Goal: Task Accomplishment & Management: Manage account settings

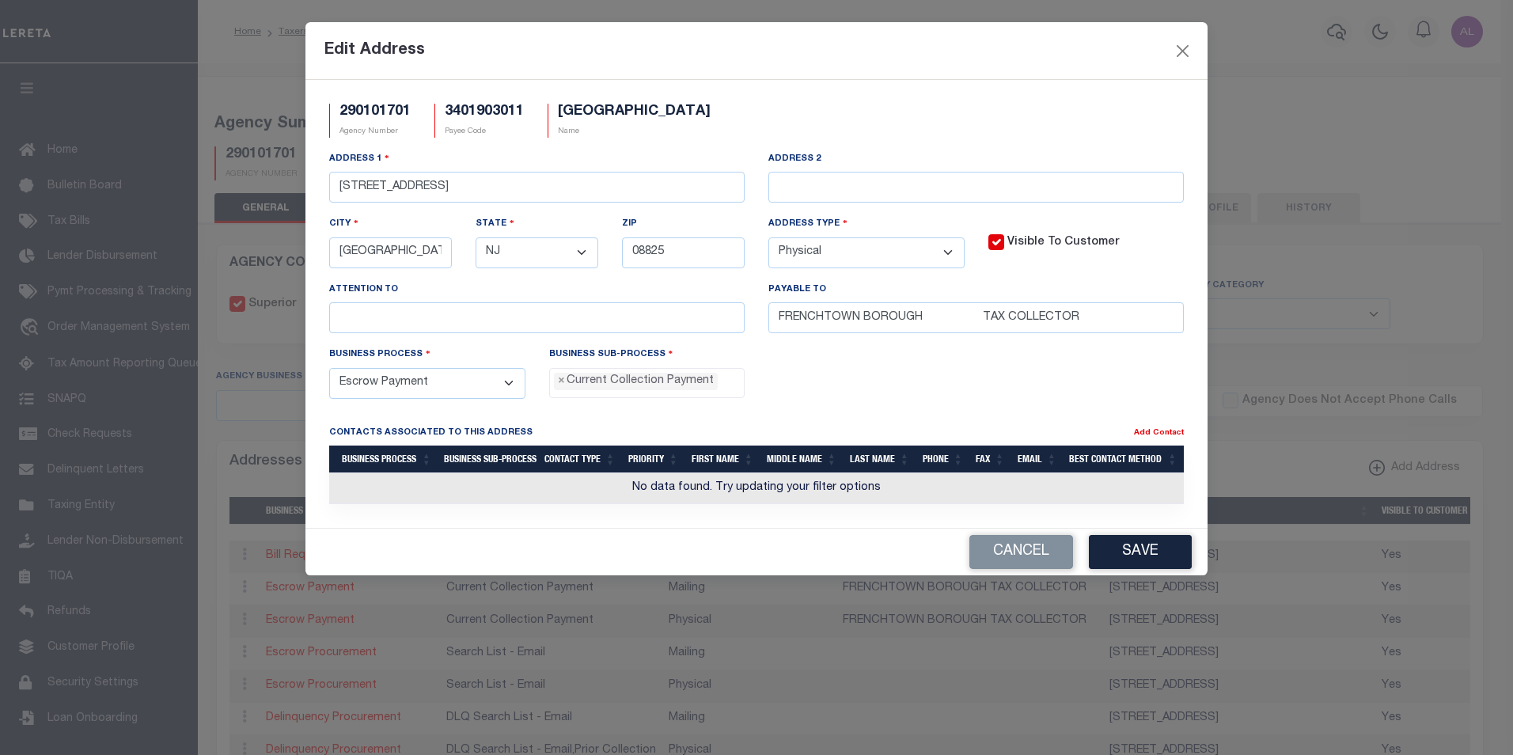
select select
select select "NJ"
select select "2"
select select "3"
select select "11"
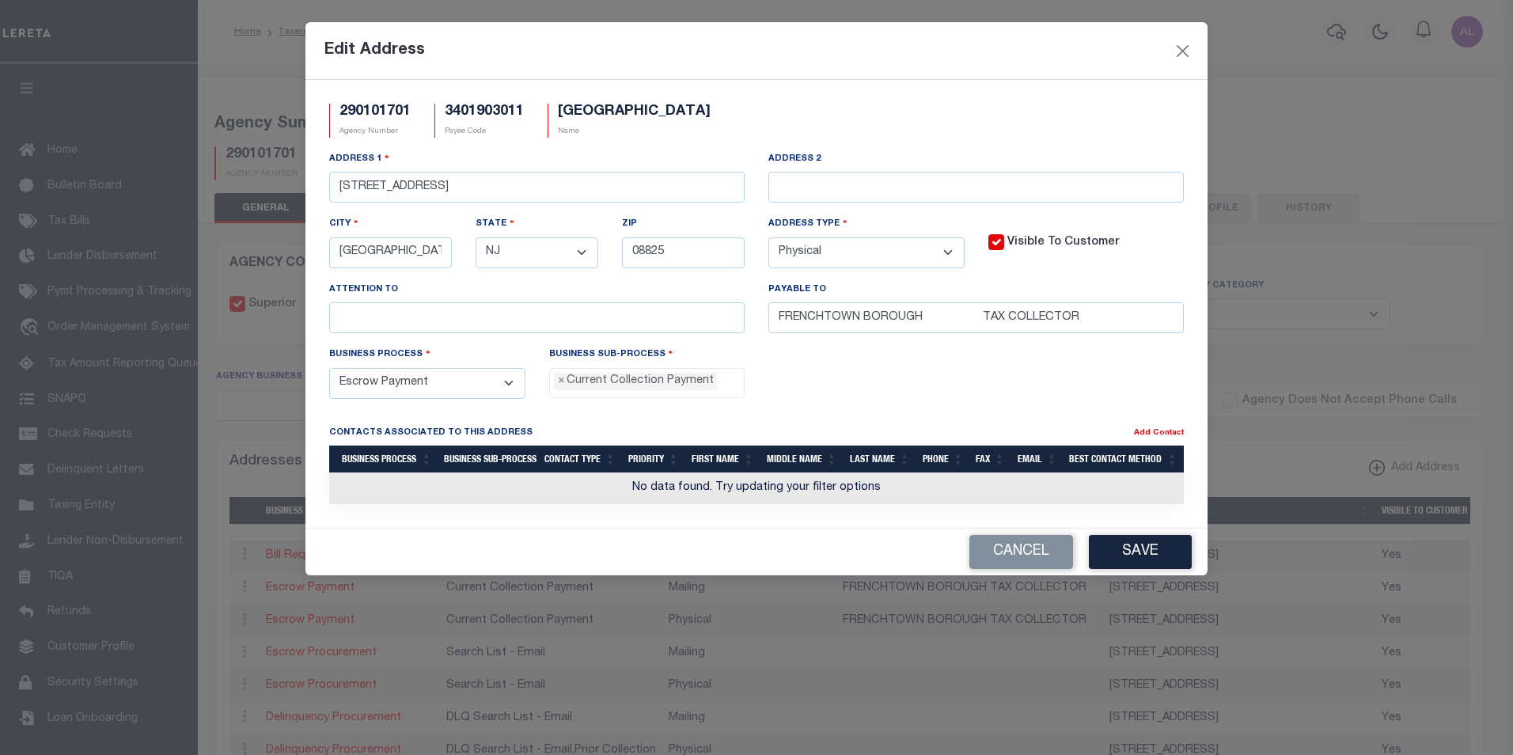
scroll to position [104, 0]
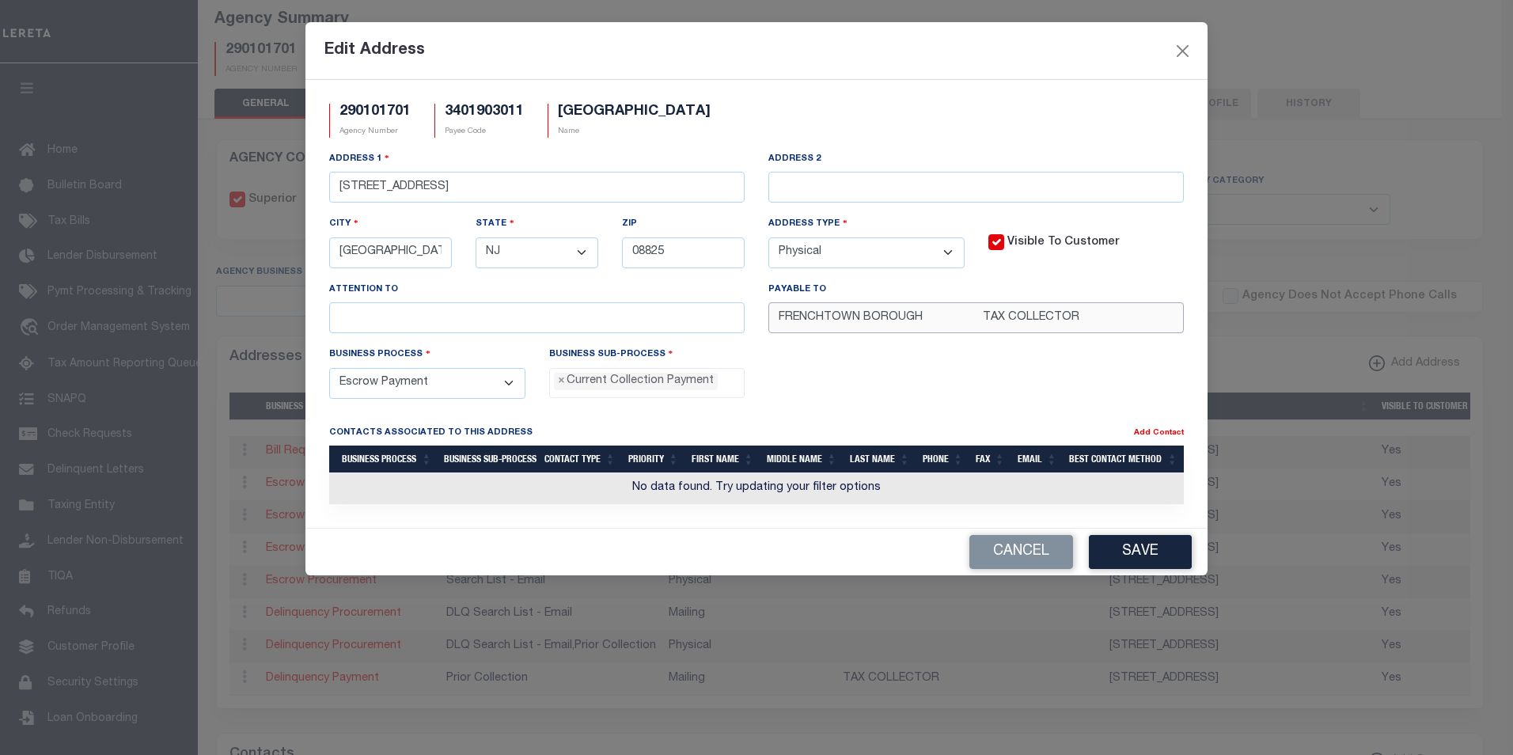
click at [930, 315] on input "FRENCHTOWN BOROUGH TAX COLLECTOR" at bounding box center [975, 317] width 415 height 31
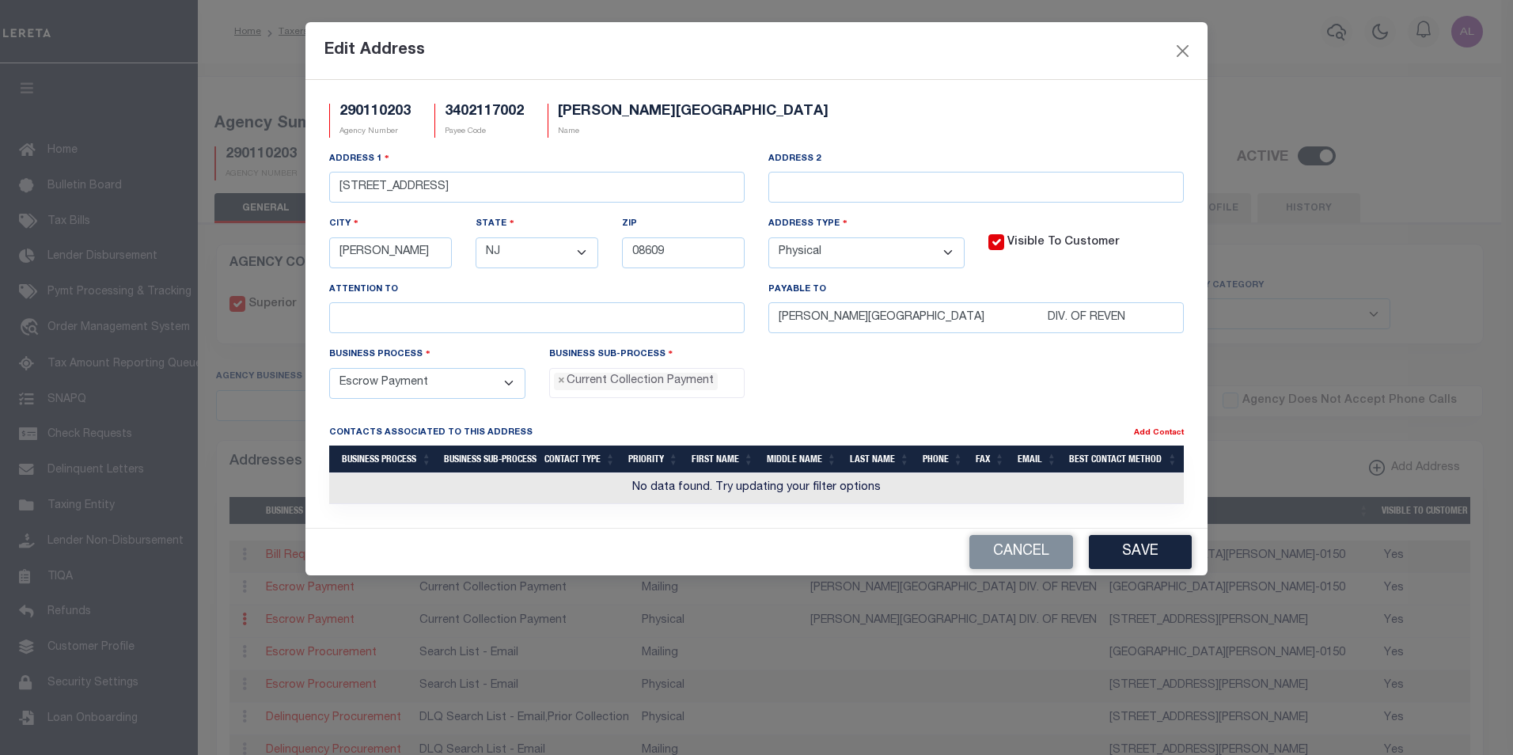
select select
select select "NJ"
select select "2"
select select "3"
select select "11"
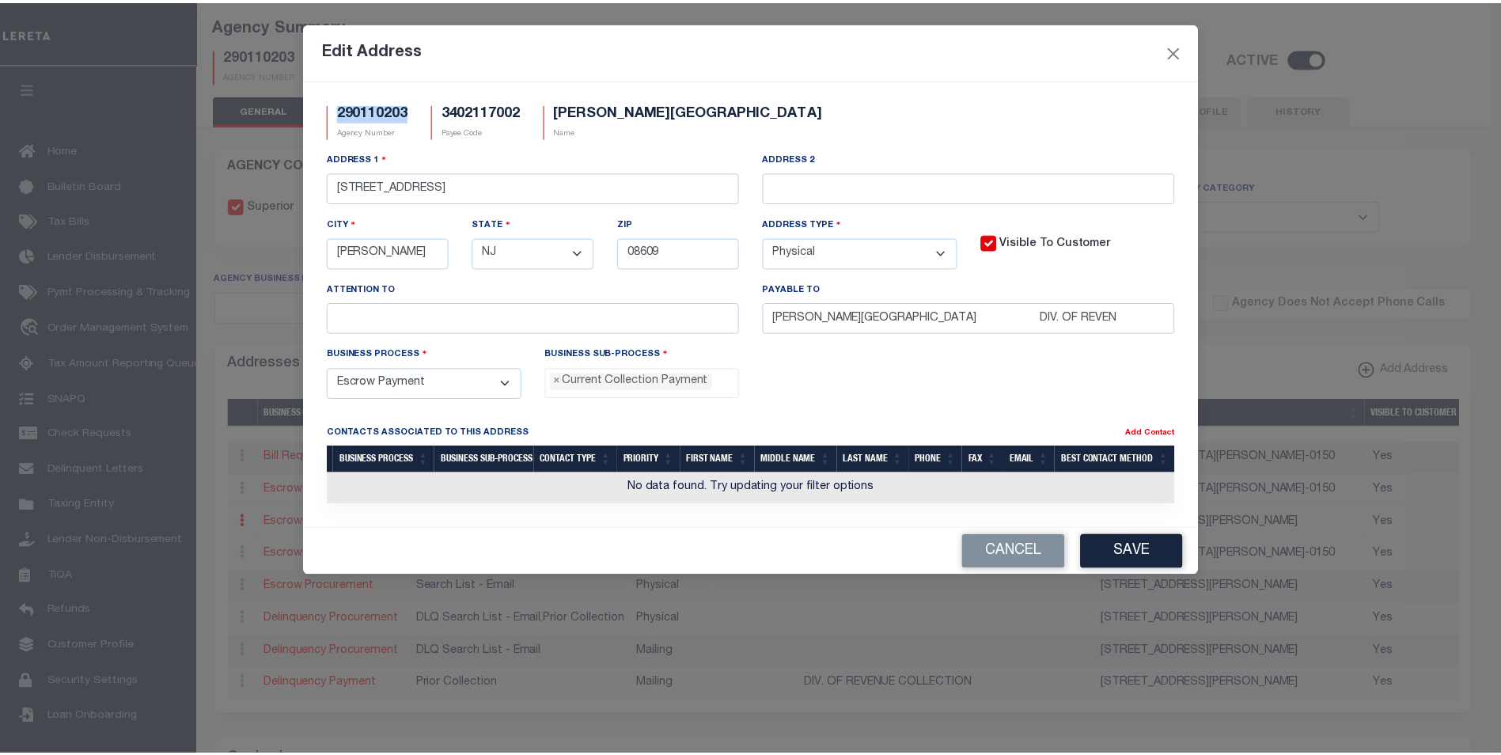
scroll to position [98, 0]
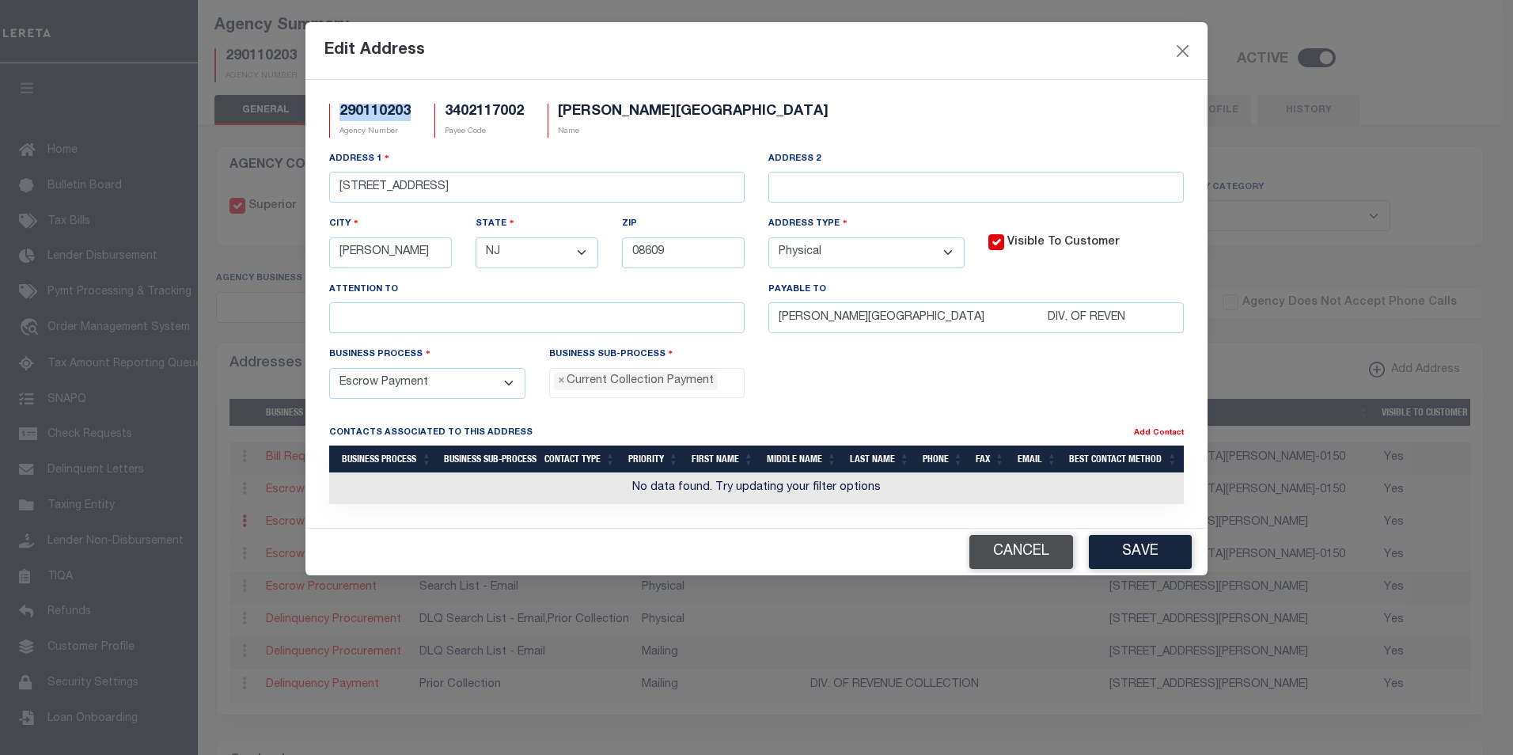
click at [1010, 563] on button "Cancel" at bounding box center [1021, 552] width 104 height 34
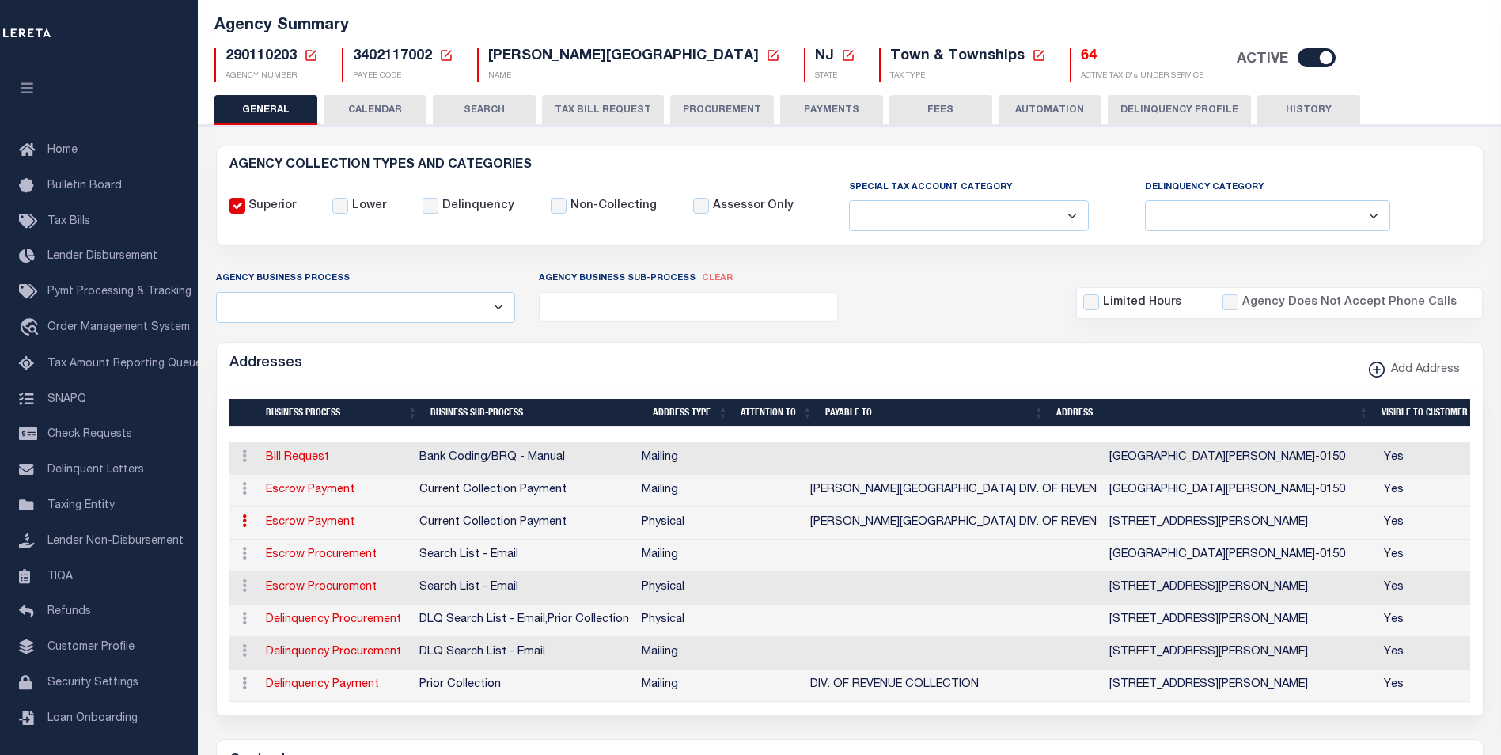
click at [245, 523] on icon at bounding box center [244, 520] width 5 height 13
click at [291, 568] on link "Edit Address" at bounding box center [296, 572] width 119 height 26
select select
select select "1"
checkbox input "false"
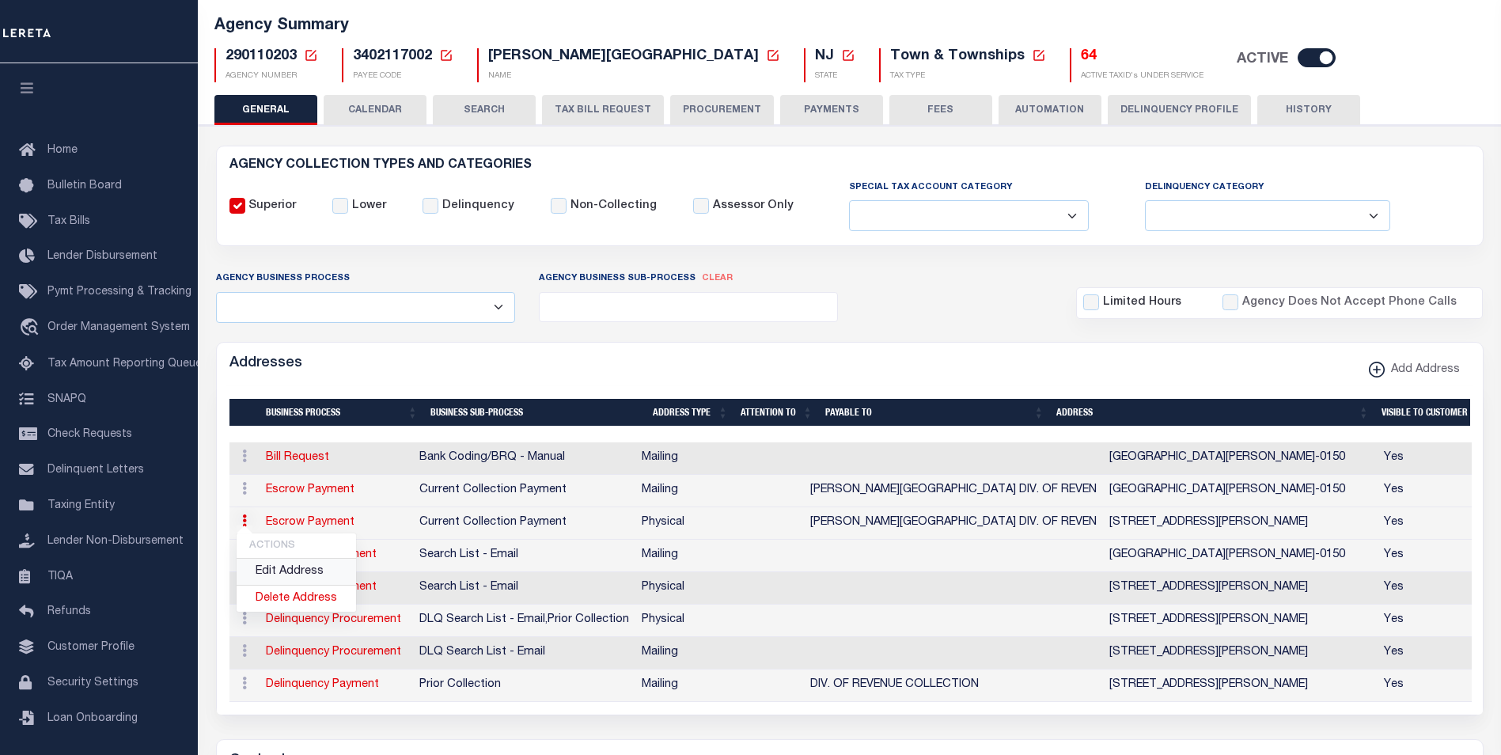
select select
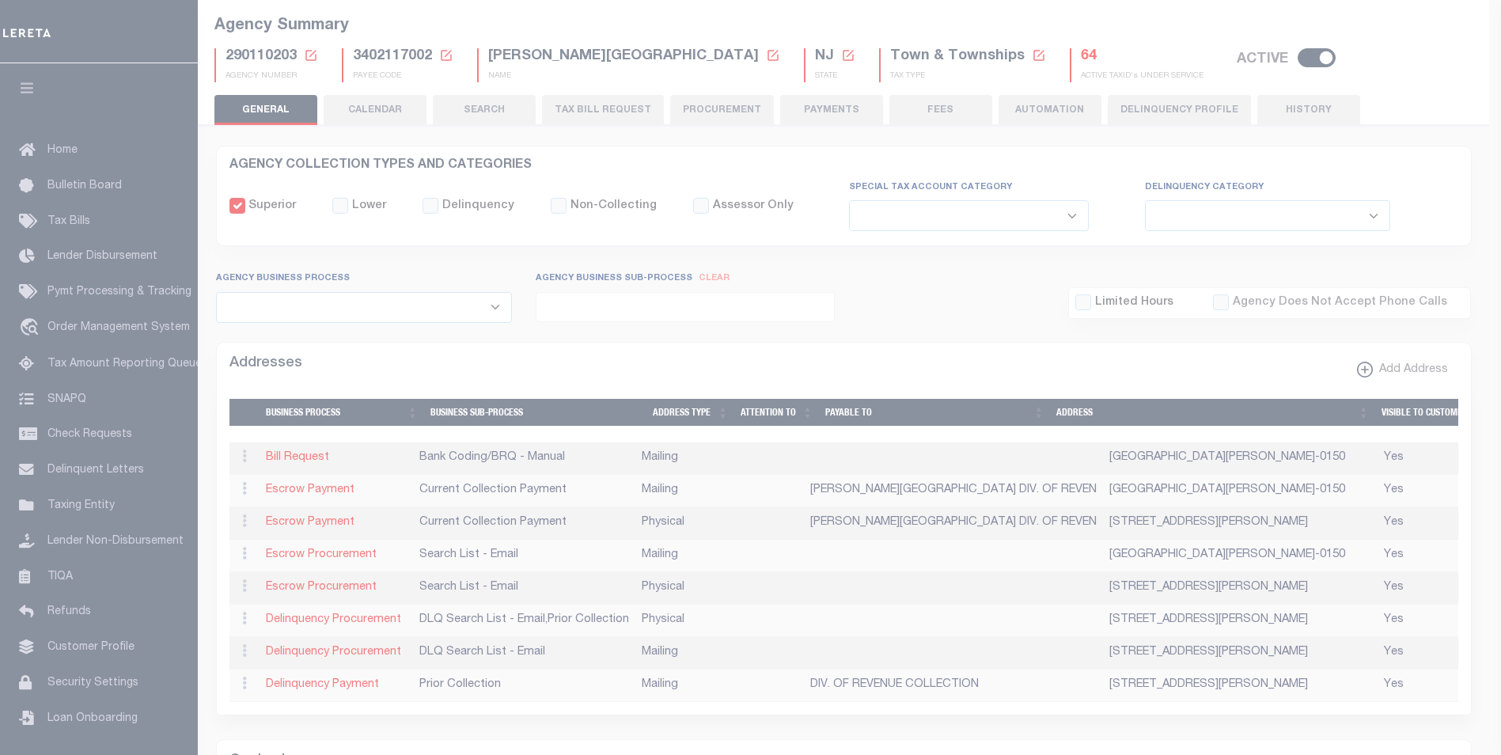
type input "2090 GREENWOOD AVE"
type input "HAMILTON"
select select "NJ"
type input "08609"
select select "2"
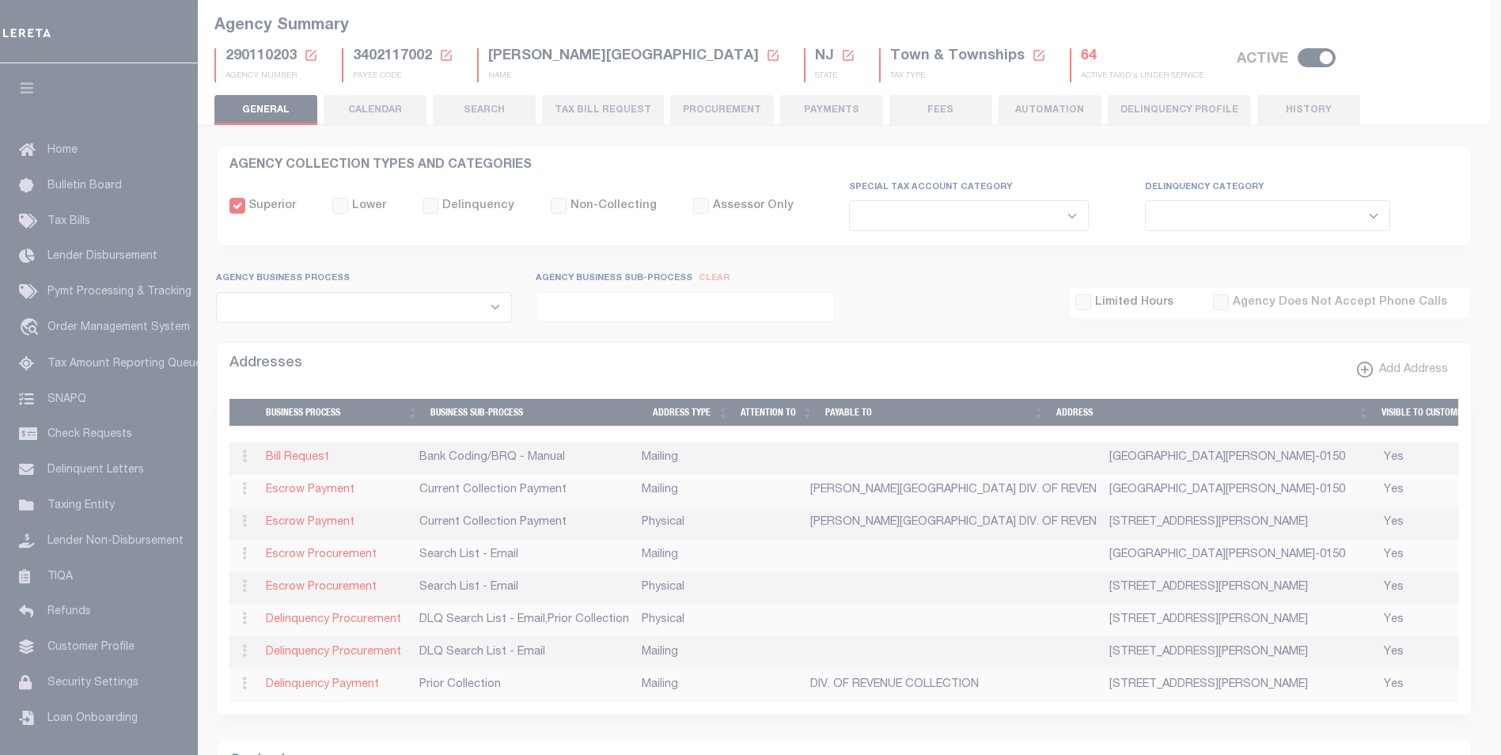
checkbox input "true"
type input "HAMILTON TOWNSHIP DIV. OF REVEN"
select select "3"
select select "11"
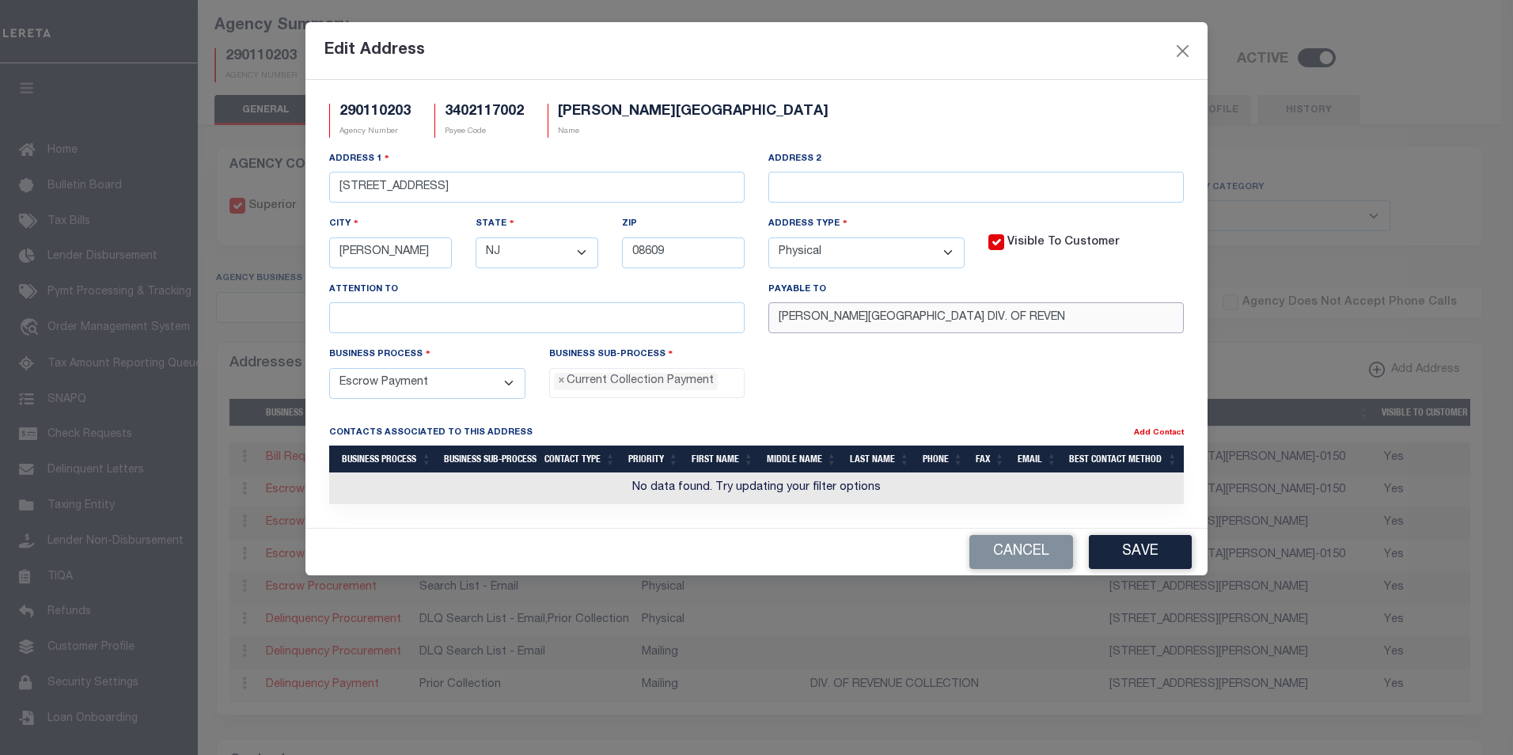
click at [937, 317] on input "HAMILTON TOWNSHIP DIV. OF REVEN" at bounding box center [975, 317] width 415 height 31
click at [1006, 549] on button "Cancel" at bounding box center [1021, 552] width 104 height 34
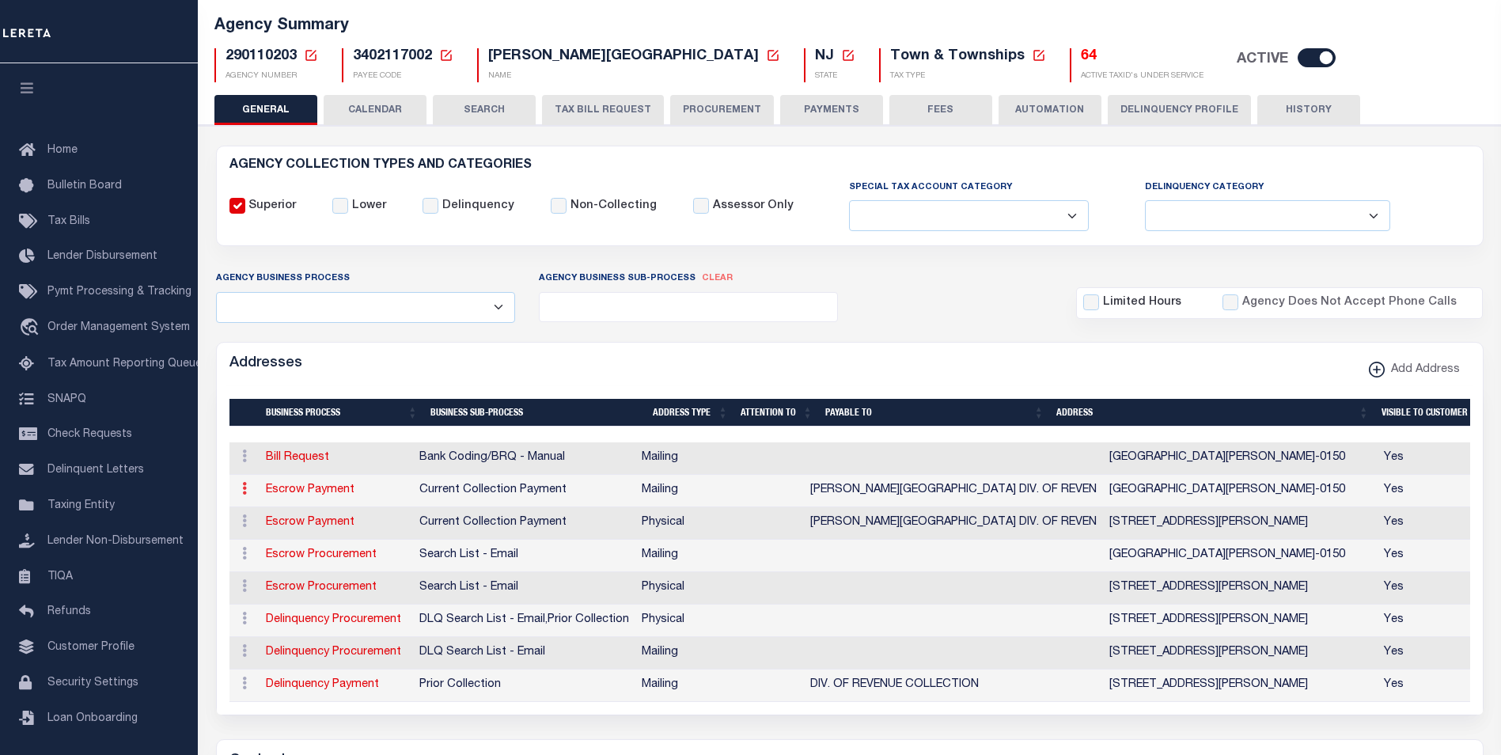
click at [244, 495] on icon at bounding box center [244, 488] width 5 height 13
click at [304, 539] on link "Edit Address" at bounding box center [296, 539] width 119 height 26
select select
select select "1"
checkbox input "false"
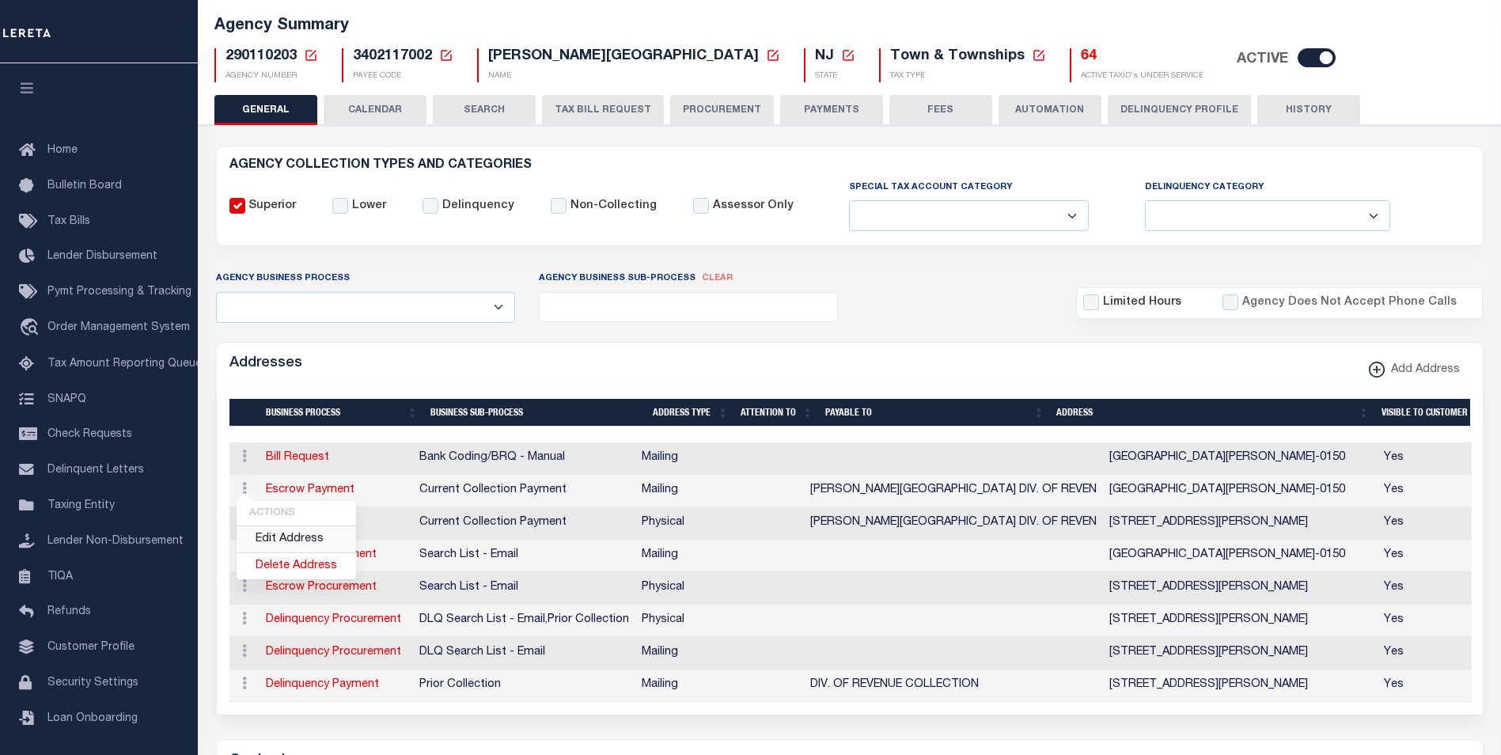
select select
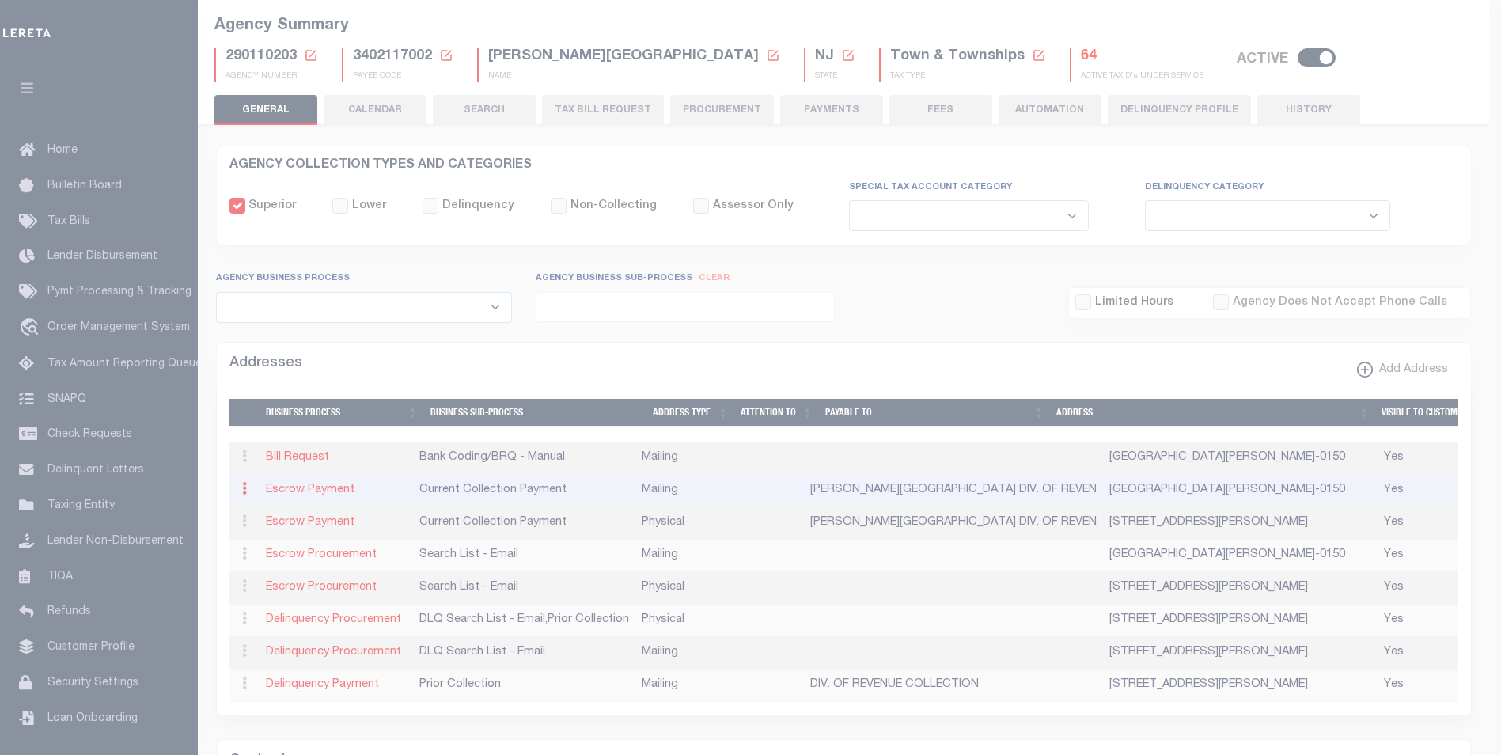
type input "PO BOX 00150"
type input "HAMILTON"
select select "NJ"
type input "08650-0150"
checkbox input "true"
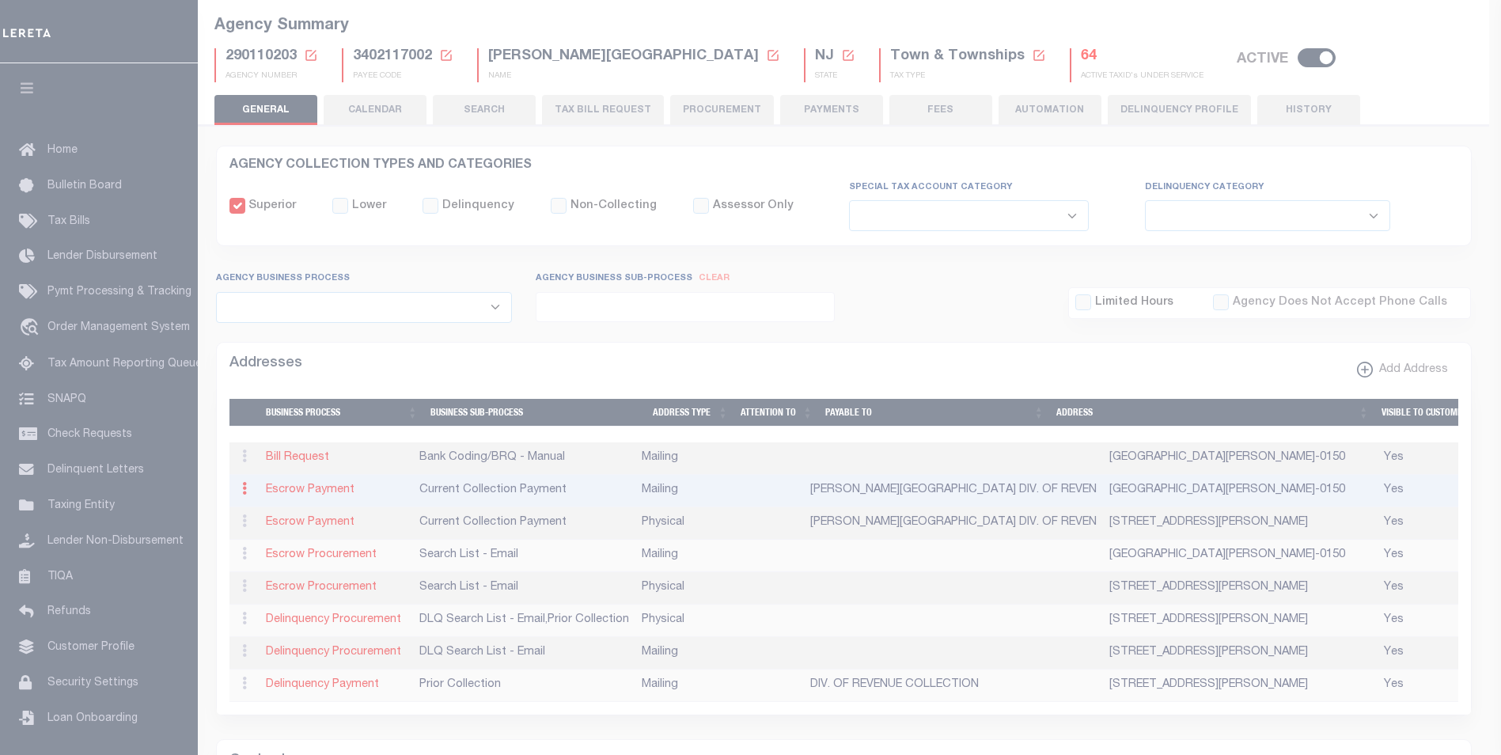
type input "HAMILTON TOWNSHIP DIV. OF REVEN"
select select "3"
select select "11"
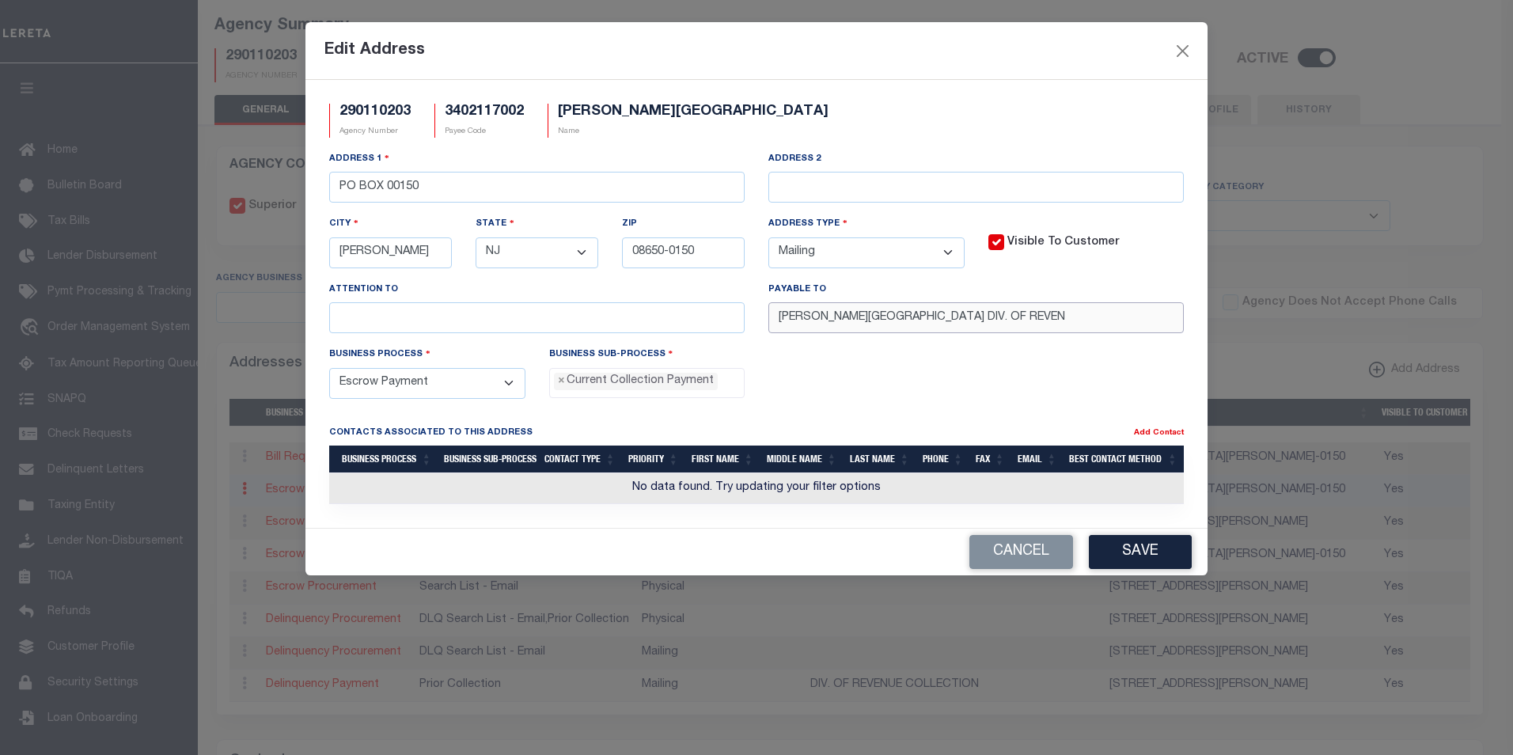
click at [921, 323] on input "HAMILTON TOWNSHIP DIV. OF REVEN" at bounding box center [975, 317] width 415 height 31
click at [995, 545] on button "Cancel" at bounding box center [1021, 552] width 104 height 34
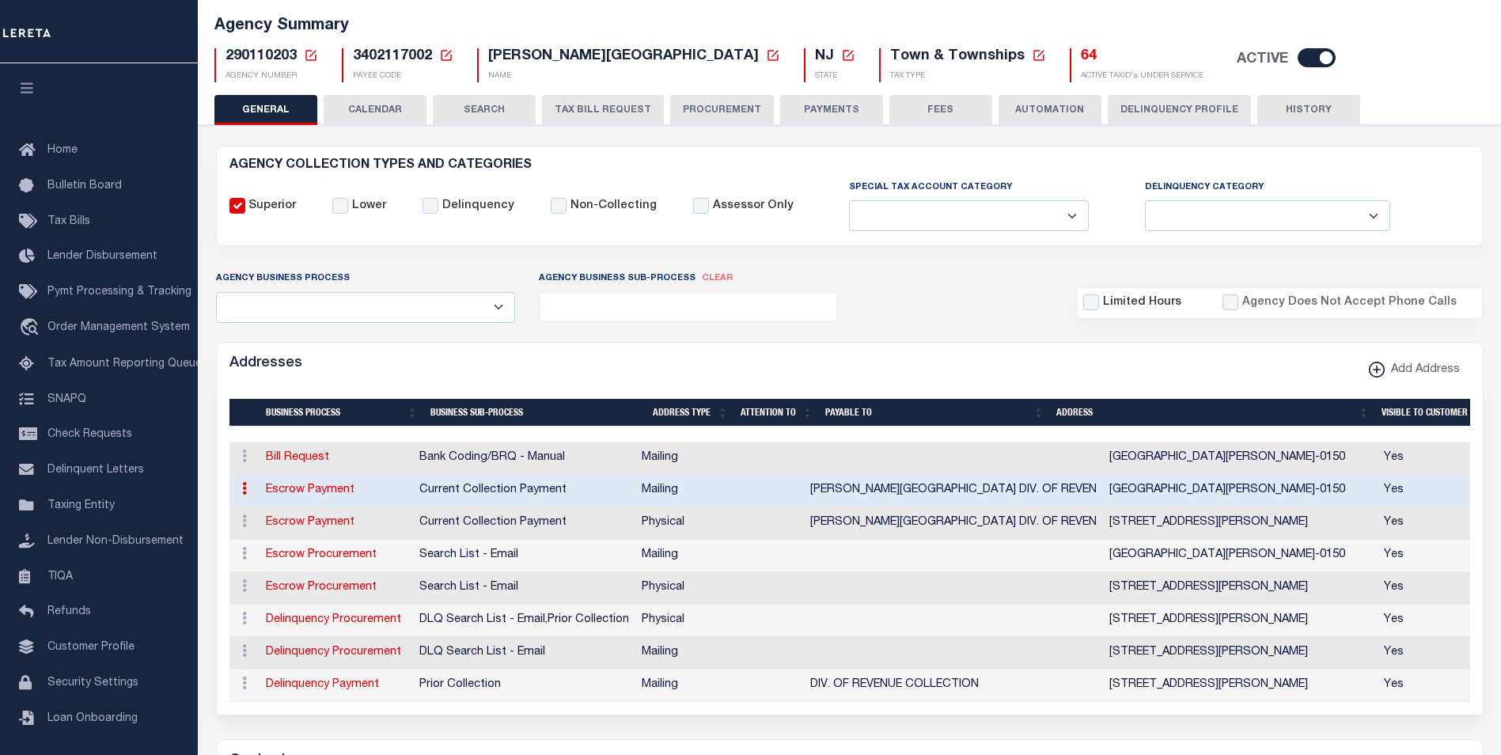
click at [314, 54] on icon at bounding box center [311, 55] width 14 height 14
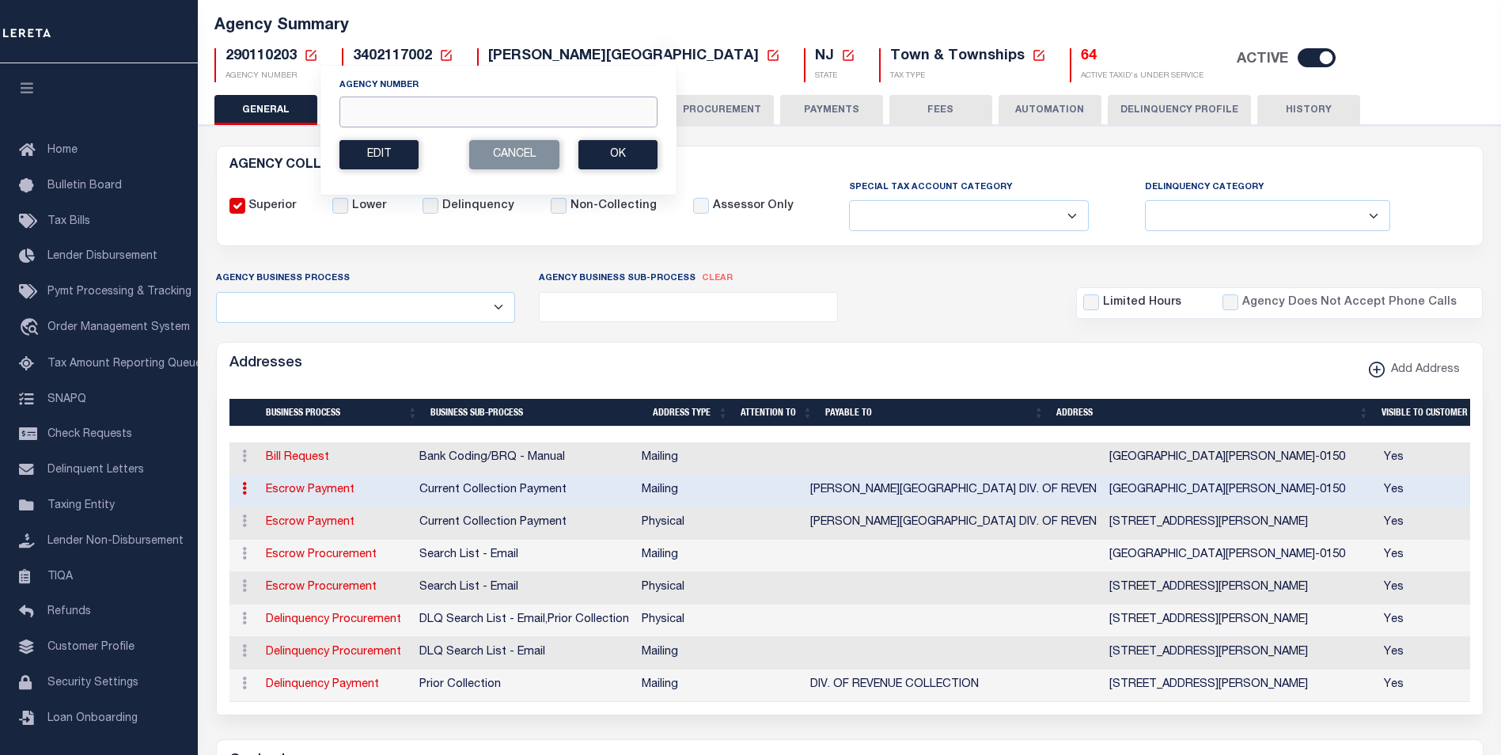
click at [390, 118] on input "Agency Number" at bounding box center [498, 112] width 318 height 31
paste input "410550102"
type input "410550102"
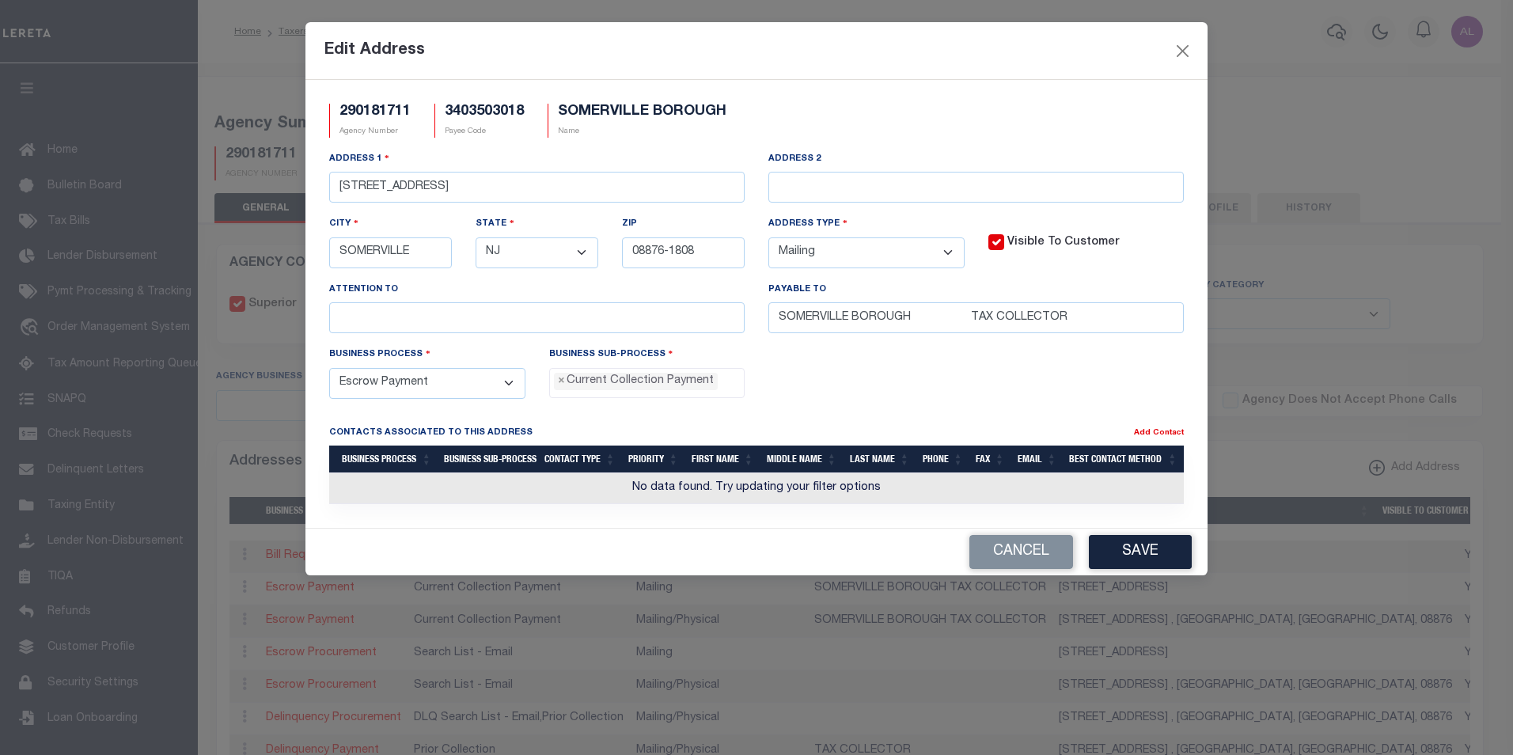
select select
select select "NJ"
select select "1"
select select "3"
select select "11"
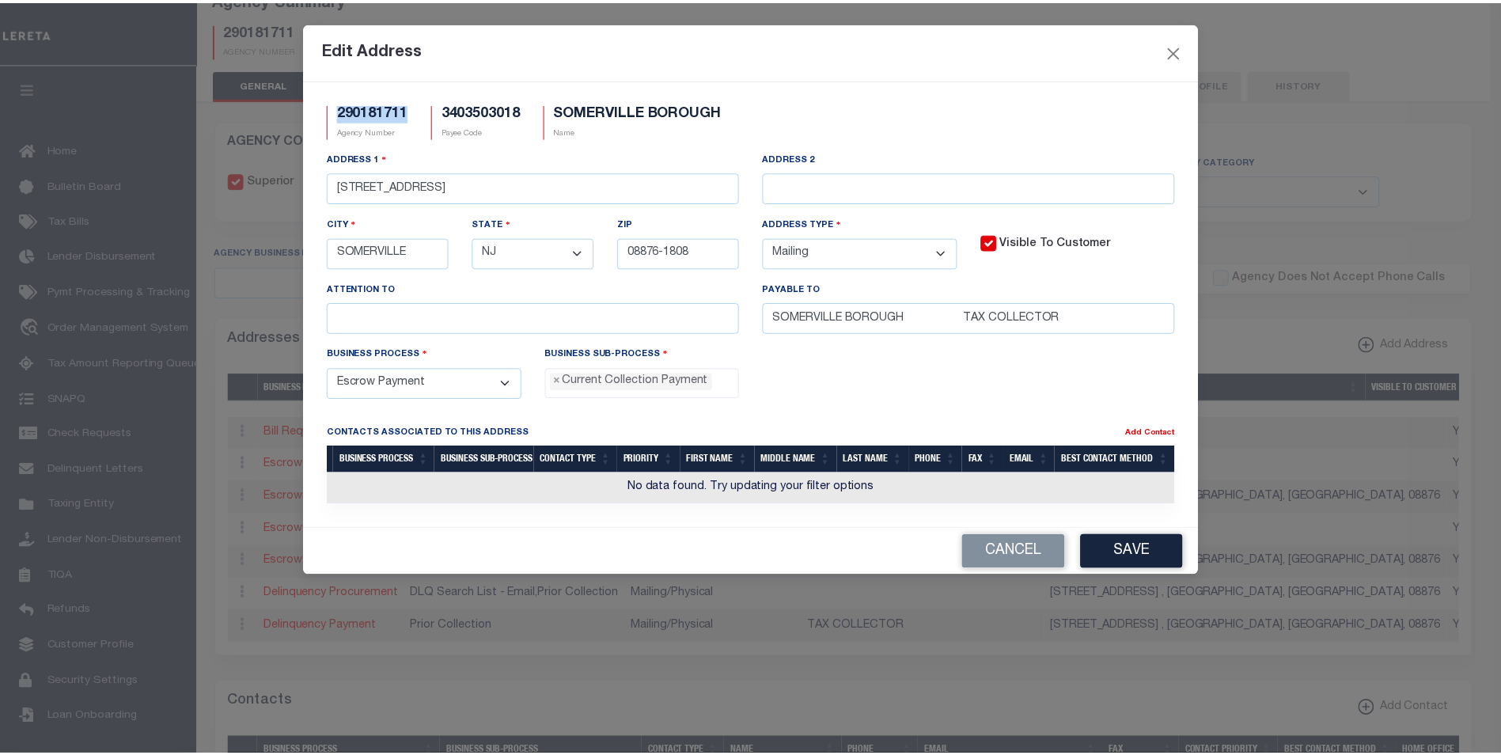
scroll to position [123, 0]
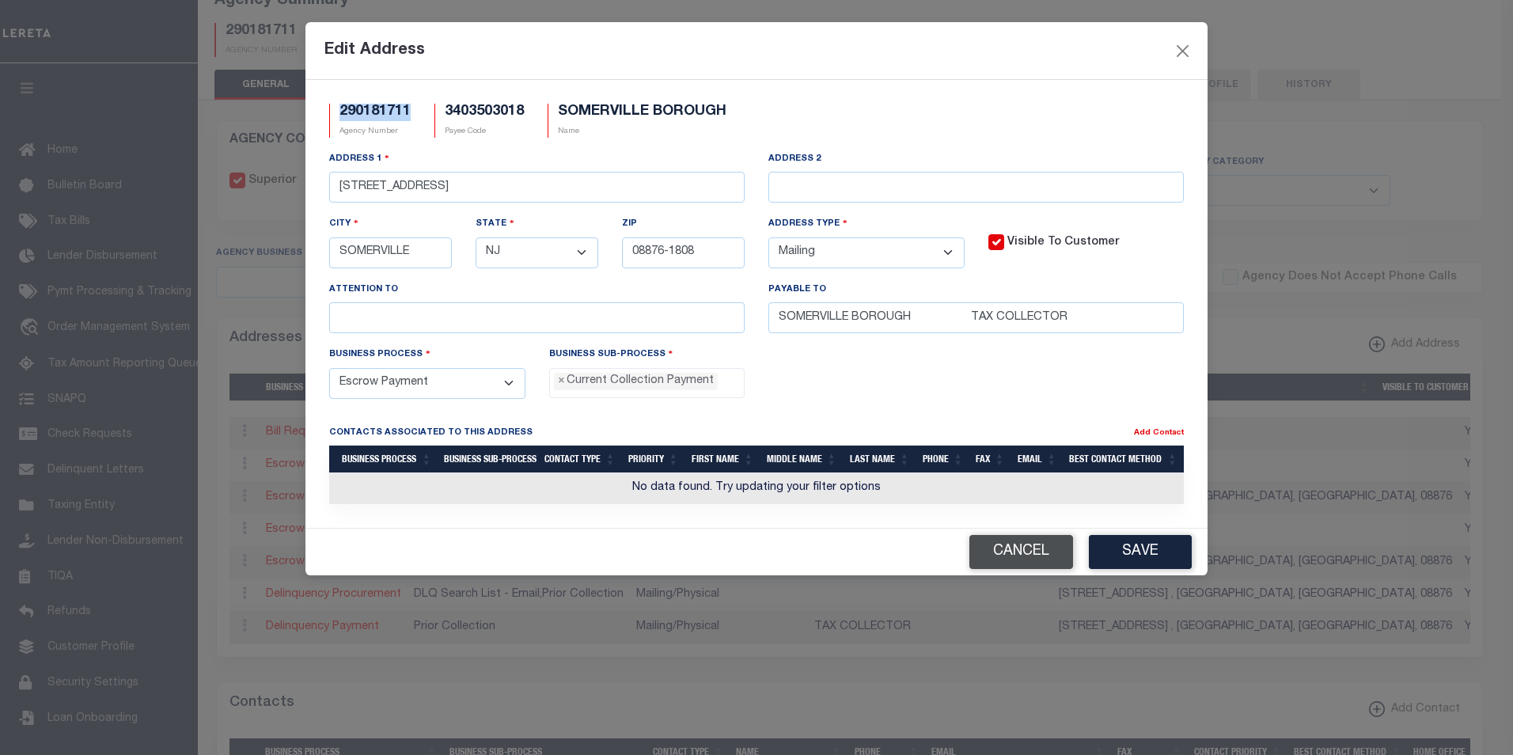
click at [1032, 553] on button "Cancel" at bounding box center [1021, 552] width 104 height 34
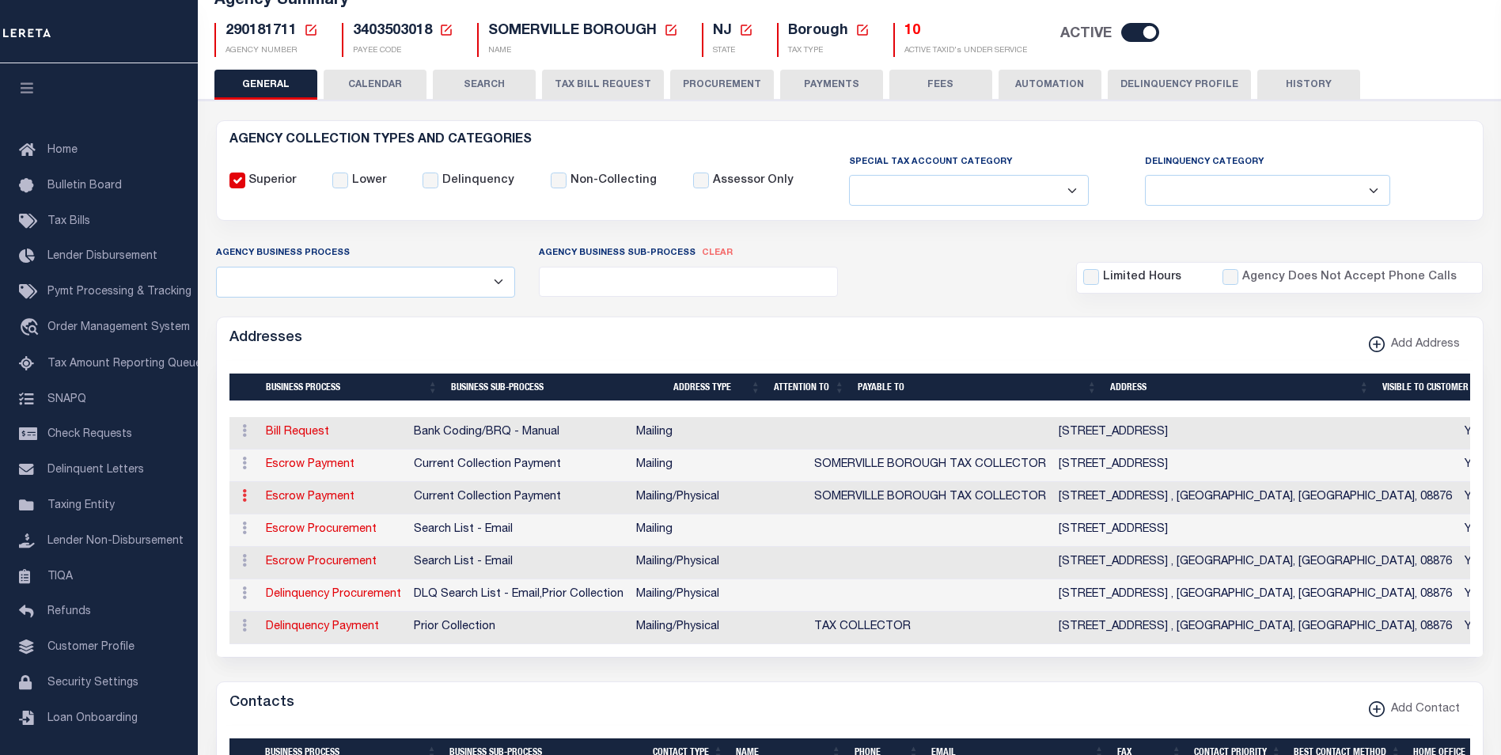
click at [251, 498] on link at bounding box center [244, 497] width 17 height 13
click at [309, 544] on link "Edit Address" at bounding box center [296, 546] width 119 height 26
select select
select select "1"
checkbox input "false"
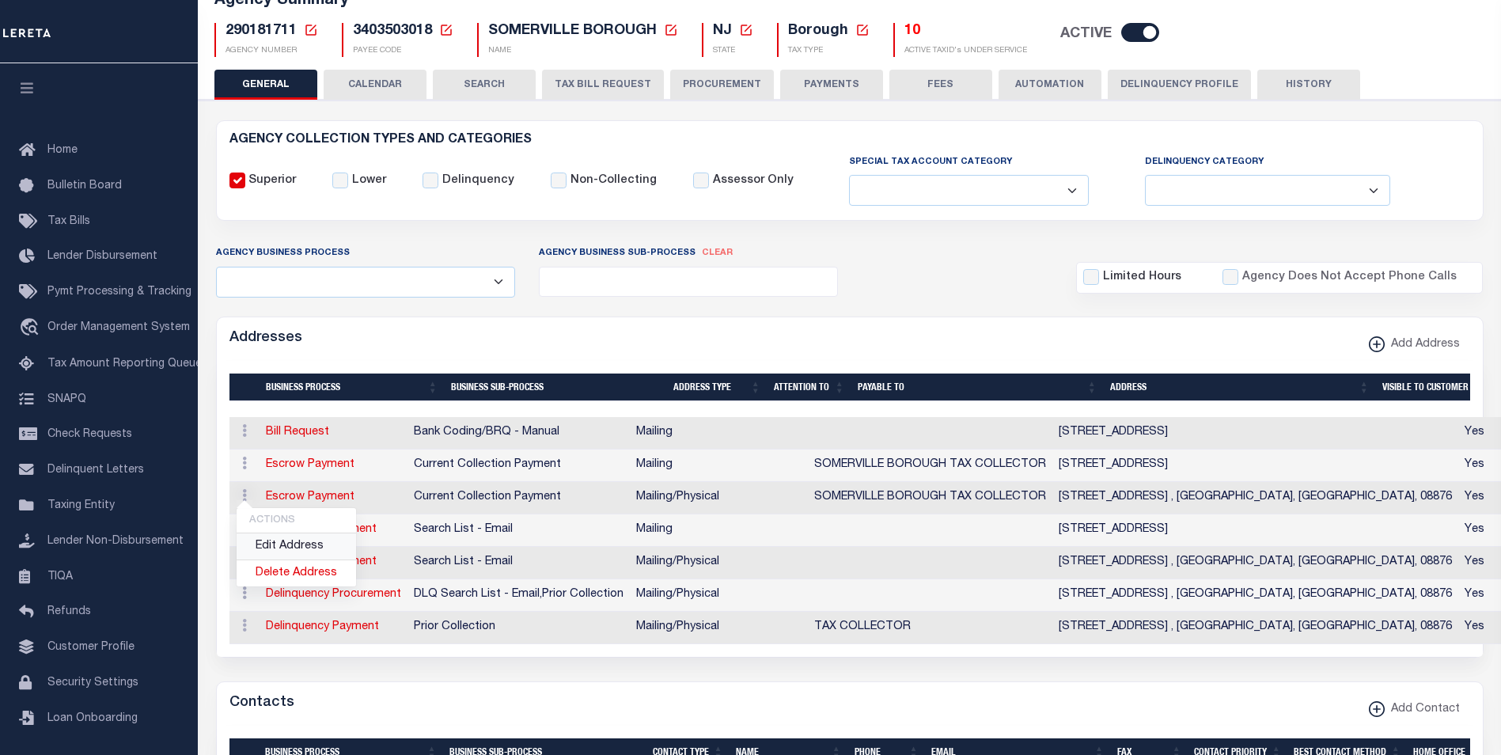
select select
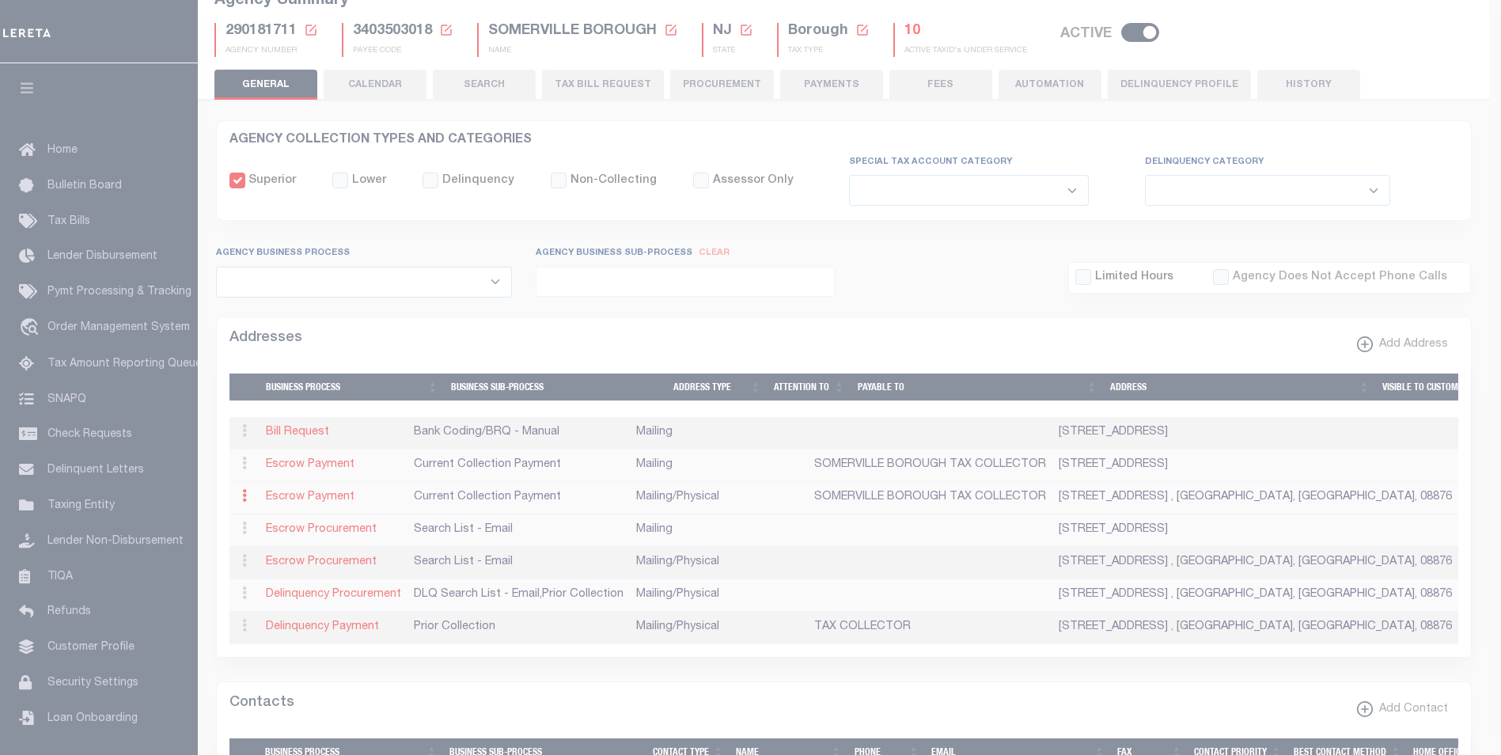
type input "25 WEST END AVE."
type input "SOMERVILLE"
select select "NJ"
type input "08876"
select select "5"
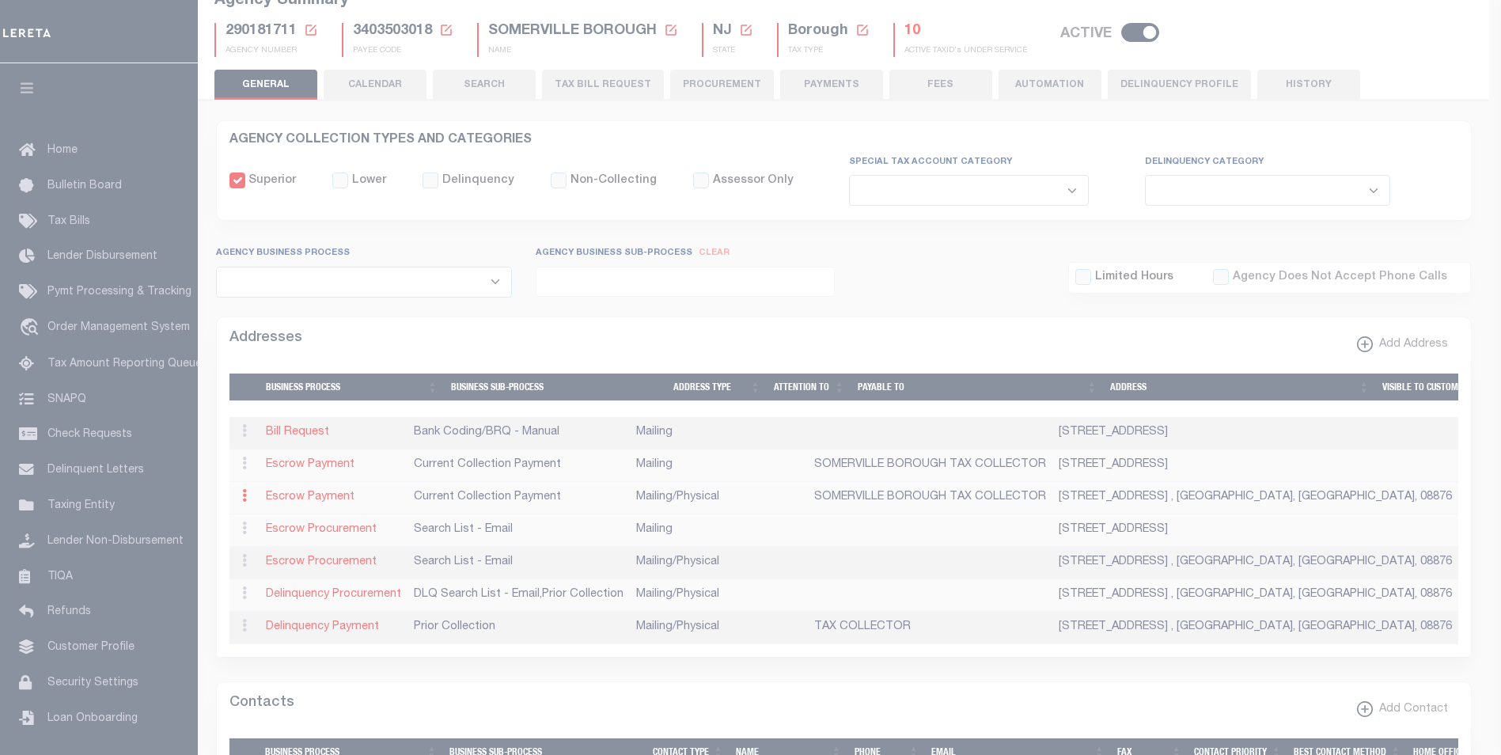
checkbox input "true"
type input "SOMERVILLE BOROUGH TAX COLLECTOR"
select select "3"
select select "11"
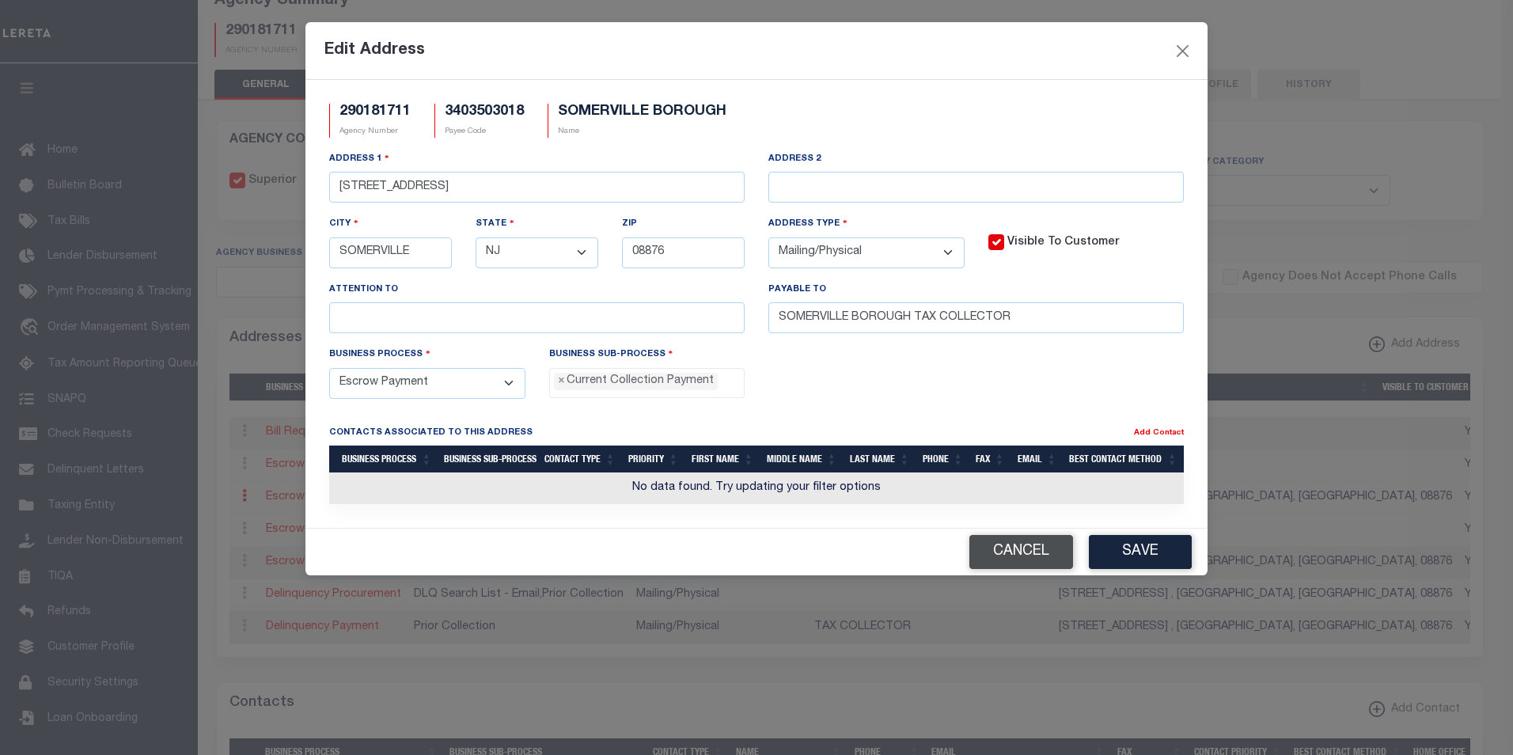
click at [995, 562] on button "Cancel" at bounding box center [1021, 552] width 104 height 34
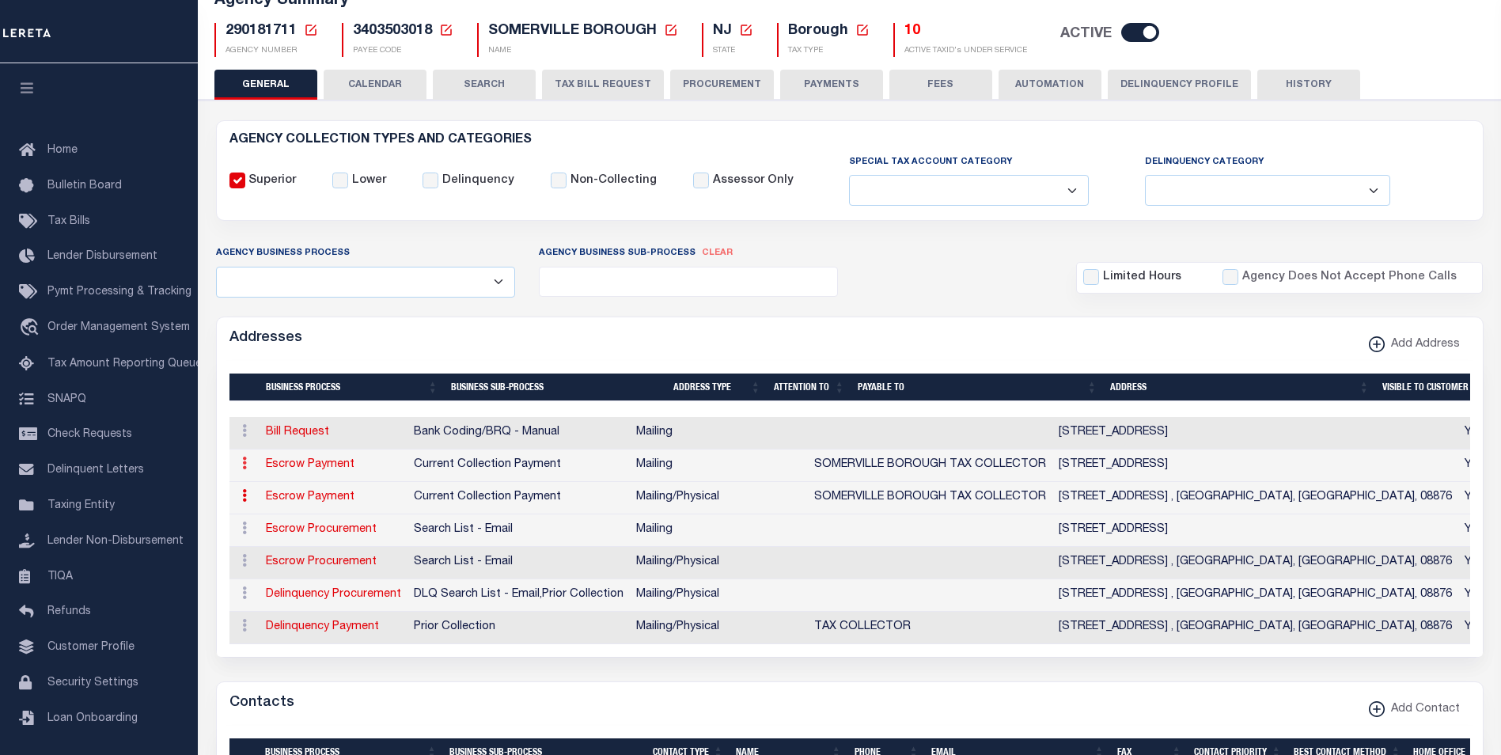
click at [248, 468] on link at bounding box center [244, 465] width 17 height 13
click at [295, 514] on link "Edit Address" at bounding box center [296, 514] width 119 height 26
select select
select select "1"
checkbox input "false"
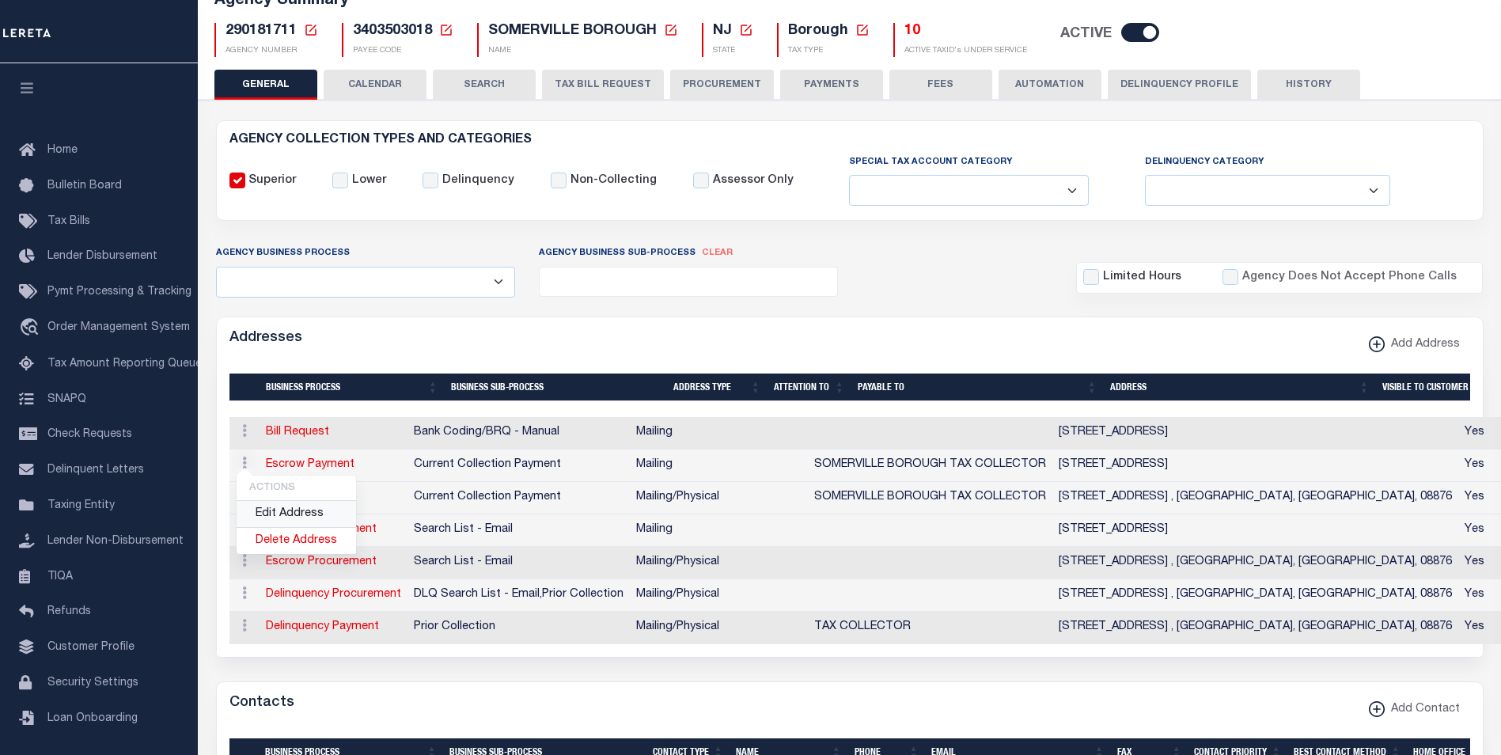
select select
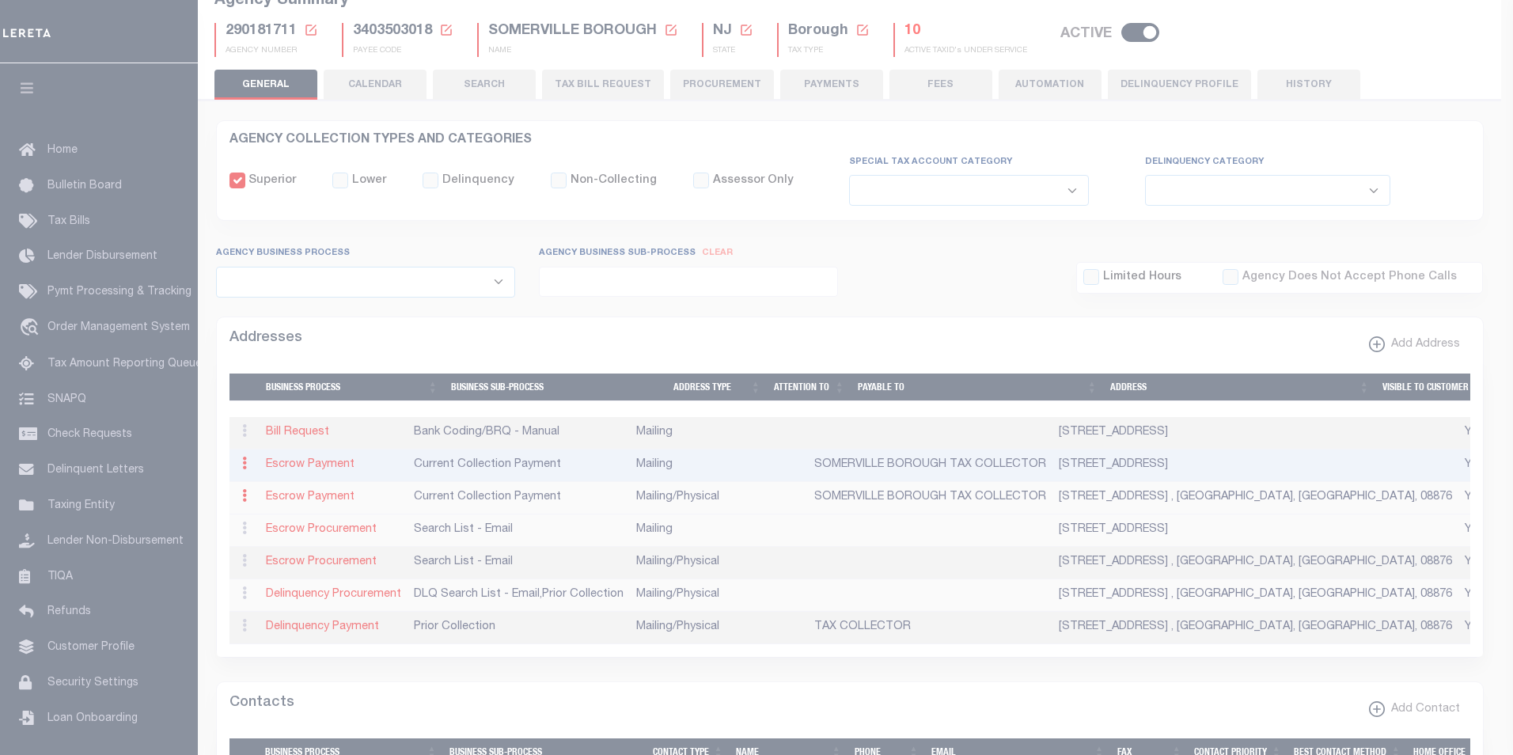
type input "25 W END AVE"
type input "SOMERVILLE"
select select "NJ"
type input "08876-1808"
checkbox input "true"
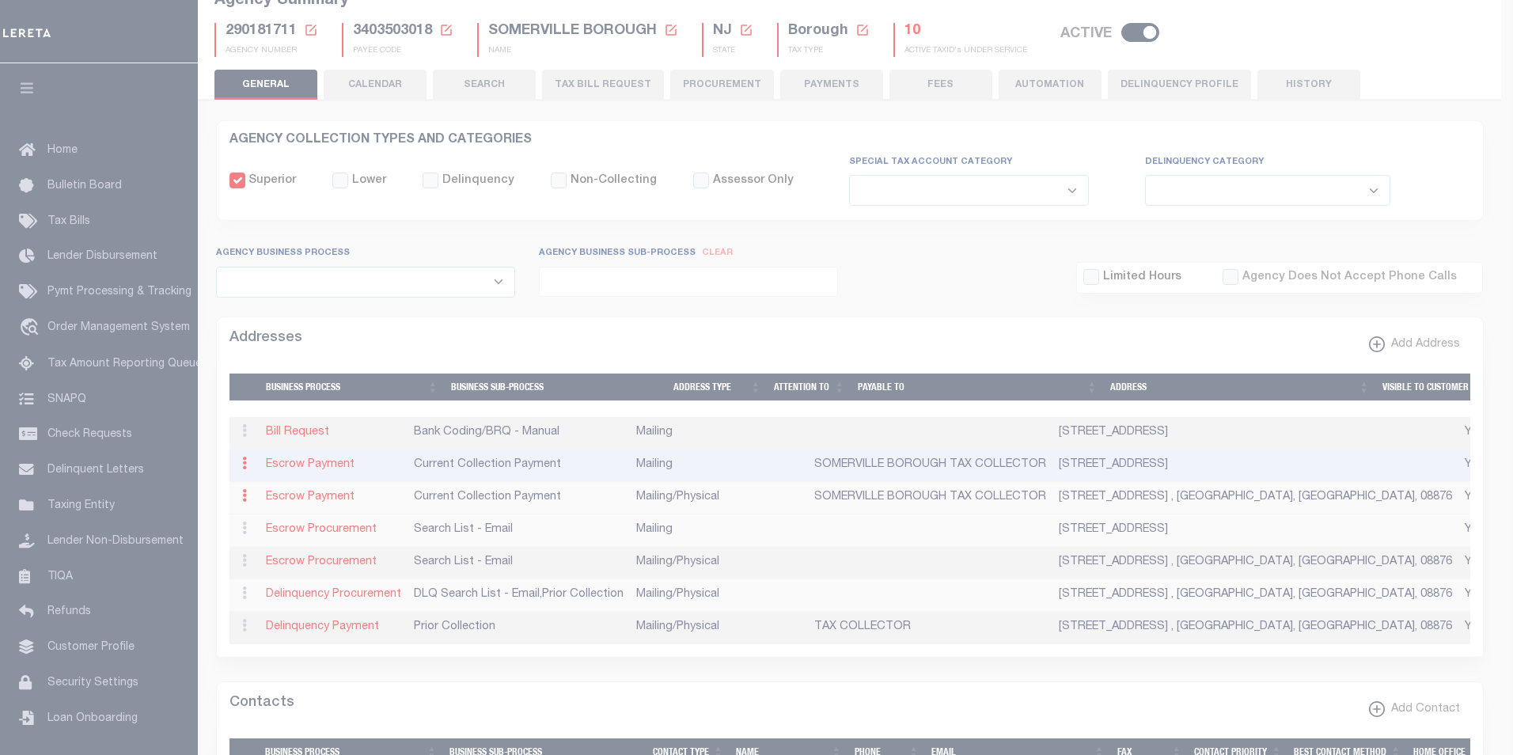
type input "SOMERVILLE BOROUGH TAX COLLECTOR"
select select "3"
select select "11"
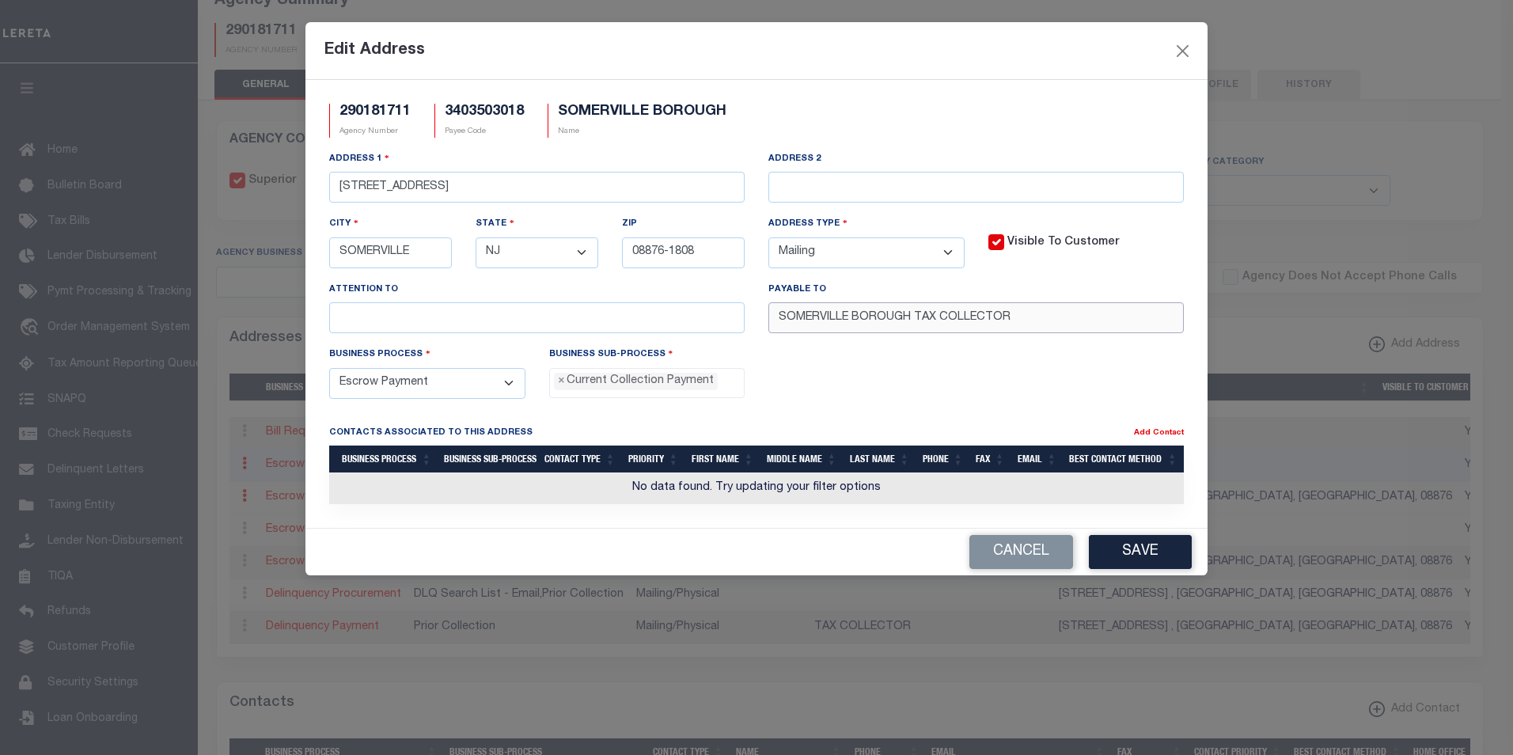
click at [940, 327] on input "SOMERVILLE BOROUGH TAX COLLECTOR" at bounding box center [975, 317] width 415 height 31
click at [1041, 552] on button "Cancel" at bounding box center [1021, 552] width 104 height 34
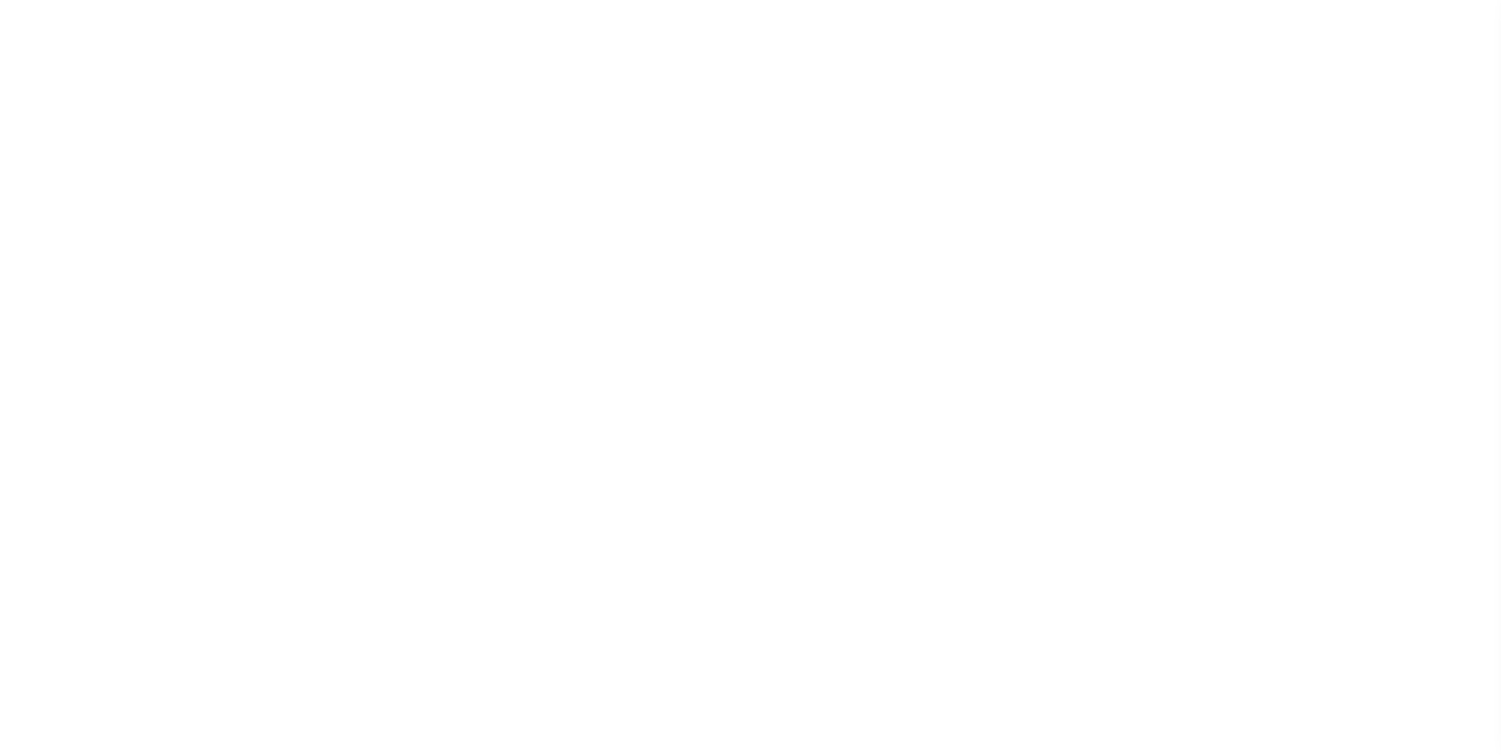
select select
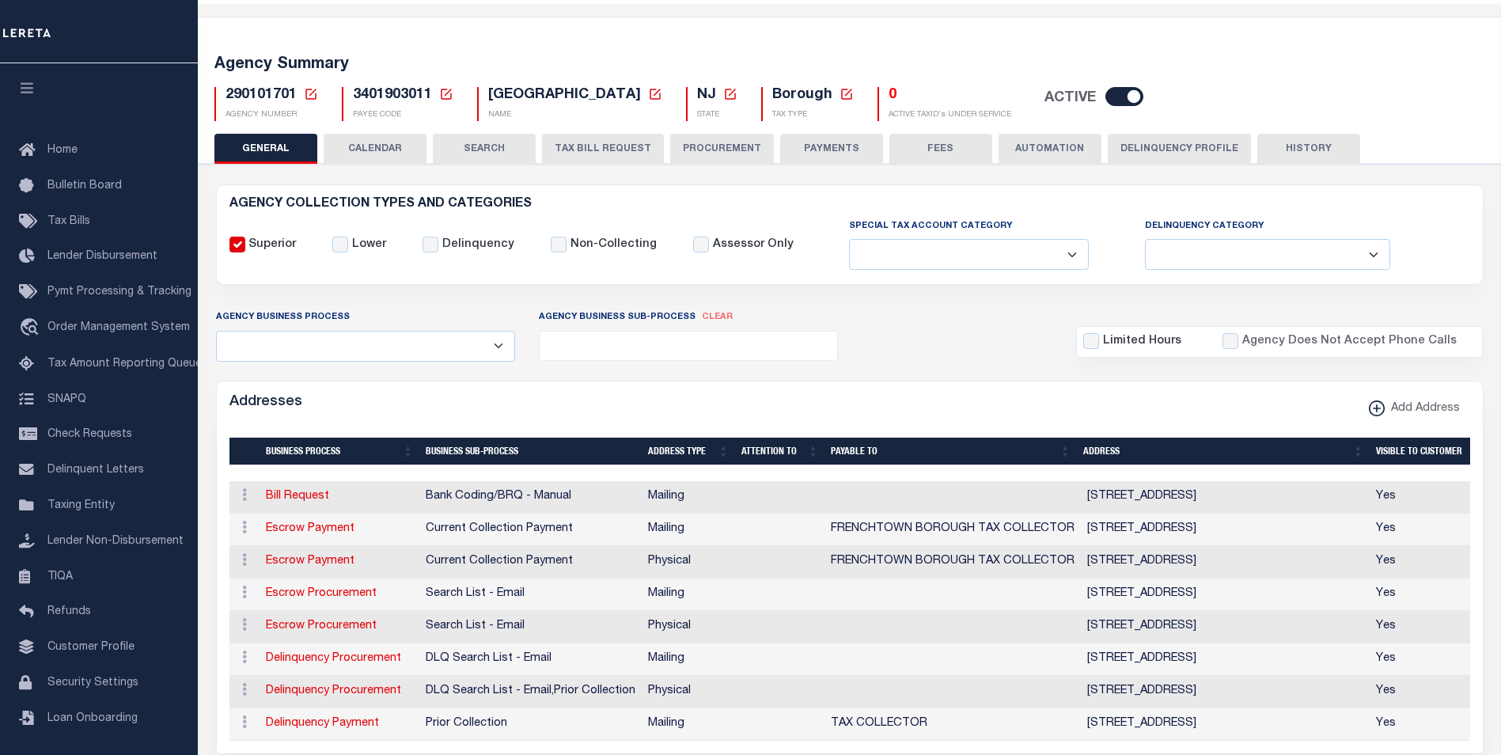
scroll to position [69, 0]
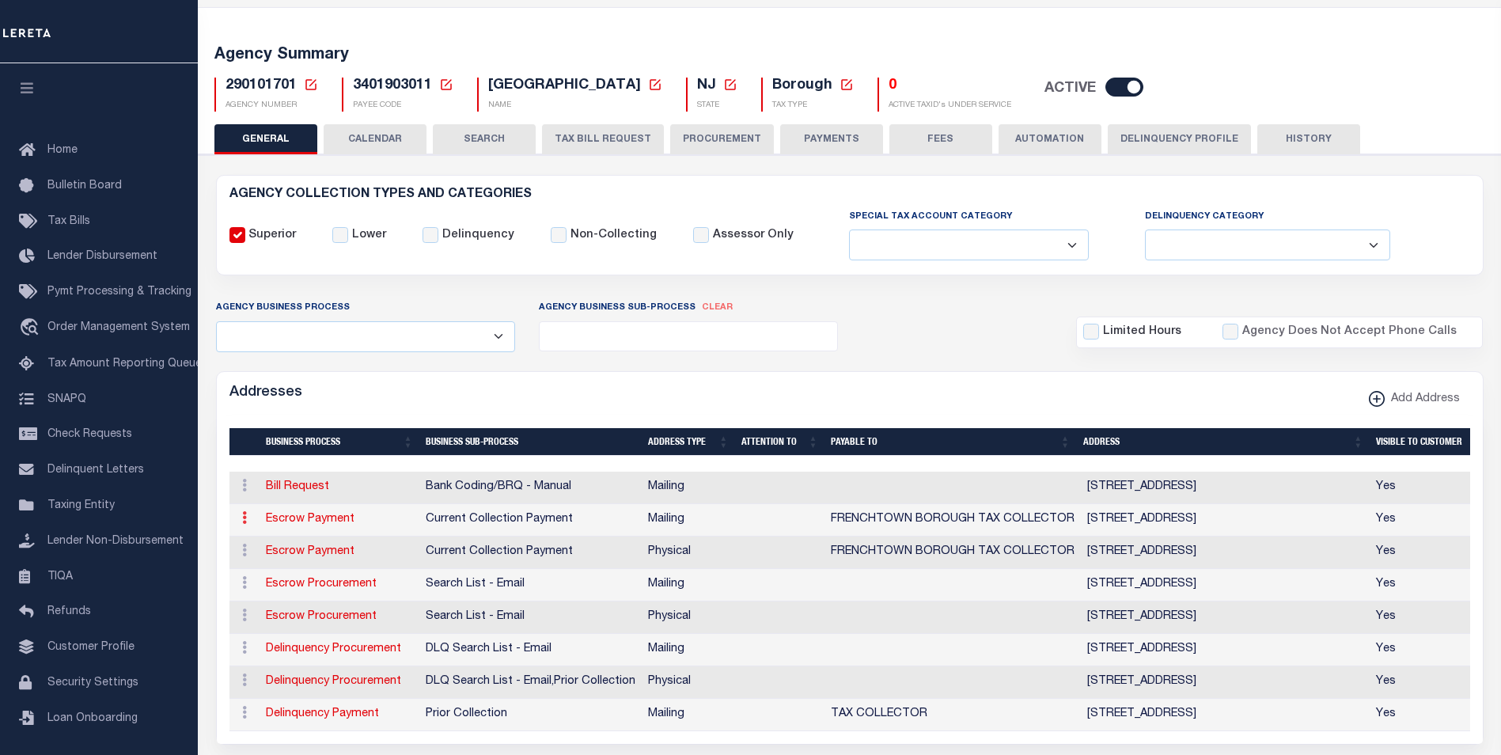
click at [247, 521] on link at bounding box center [244, 520] width 17 height 13
click at [289, 570] on link "Edit Address" at bounding box center [296, 568] width 119 height 26
select select "1"
checkbox input "false"
select select
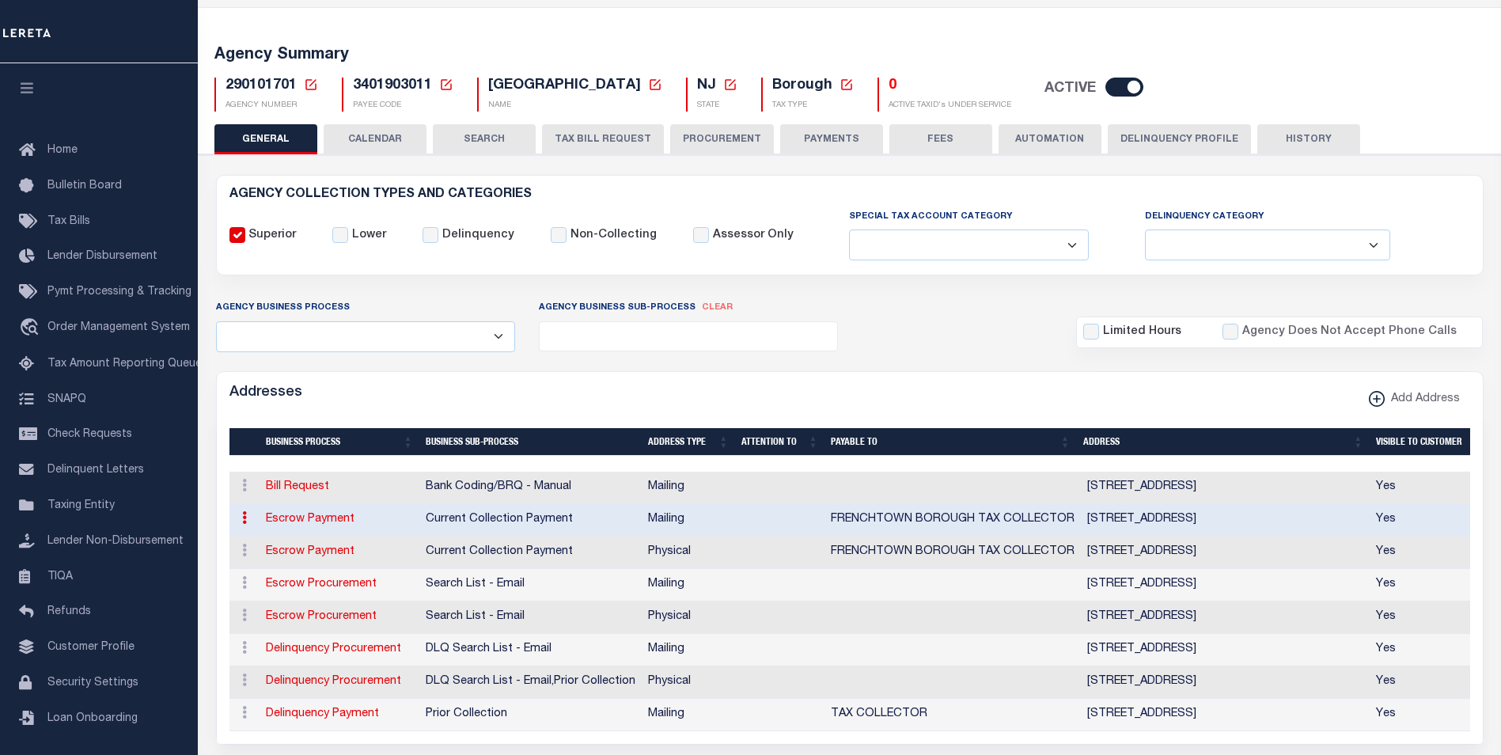
type input "29 2ND ST"
type input "FRENCHTOWN"
select select "NJ"
type input "08825-1131"
checkbox input "true"
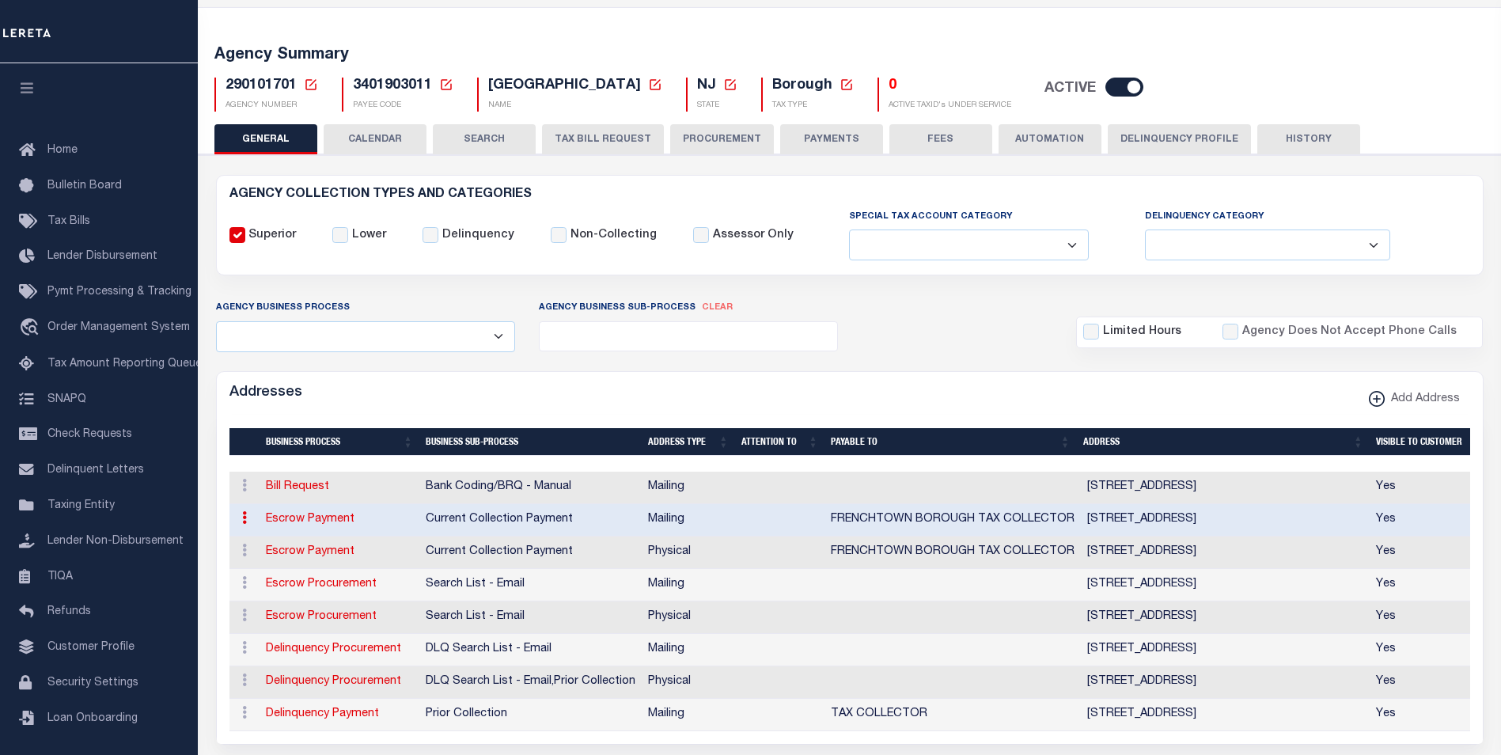
type input "FRENCHTOWN BOROUGH TAX COLLECTOR"
select select "3"
select select "11"
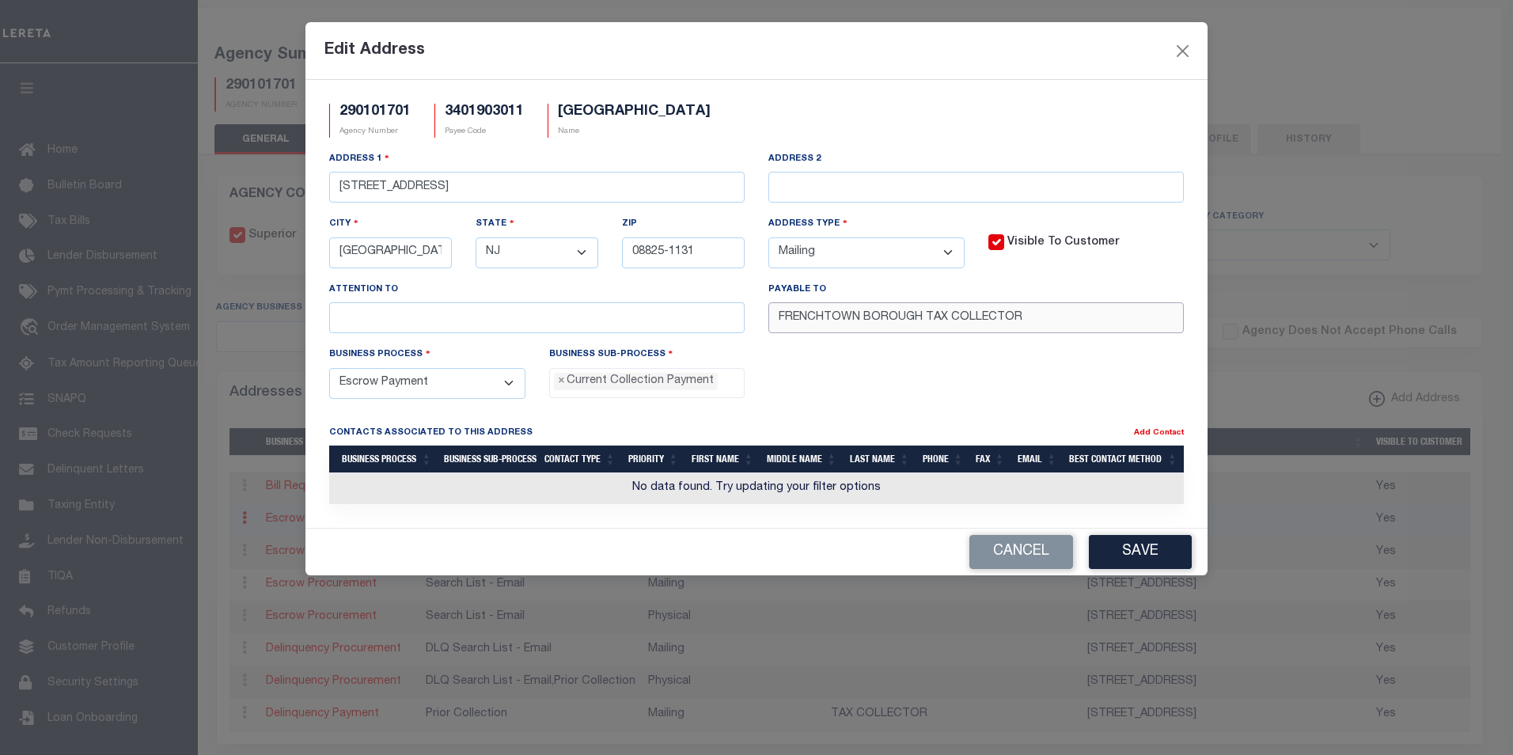
click at [927, 327] on input "FRENCHTOWN BOROUGH TAX COLLECTOR" at bounding box center [975, 317] width 415 height 31
click at [1188, 54] on button "Close" at bounding box center [1183, 50] width 21 height 21
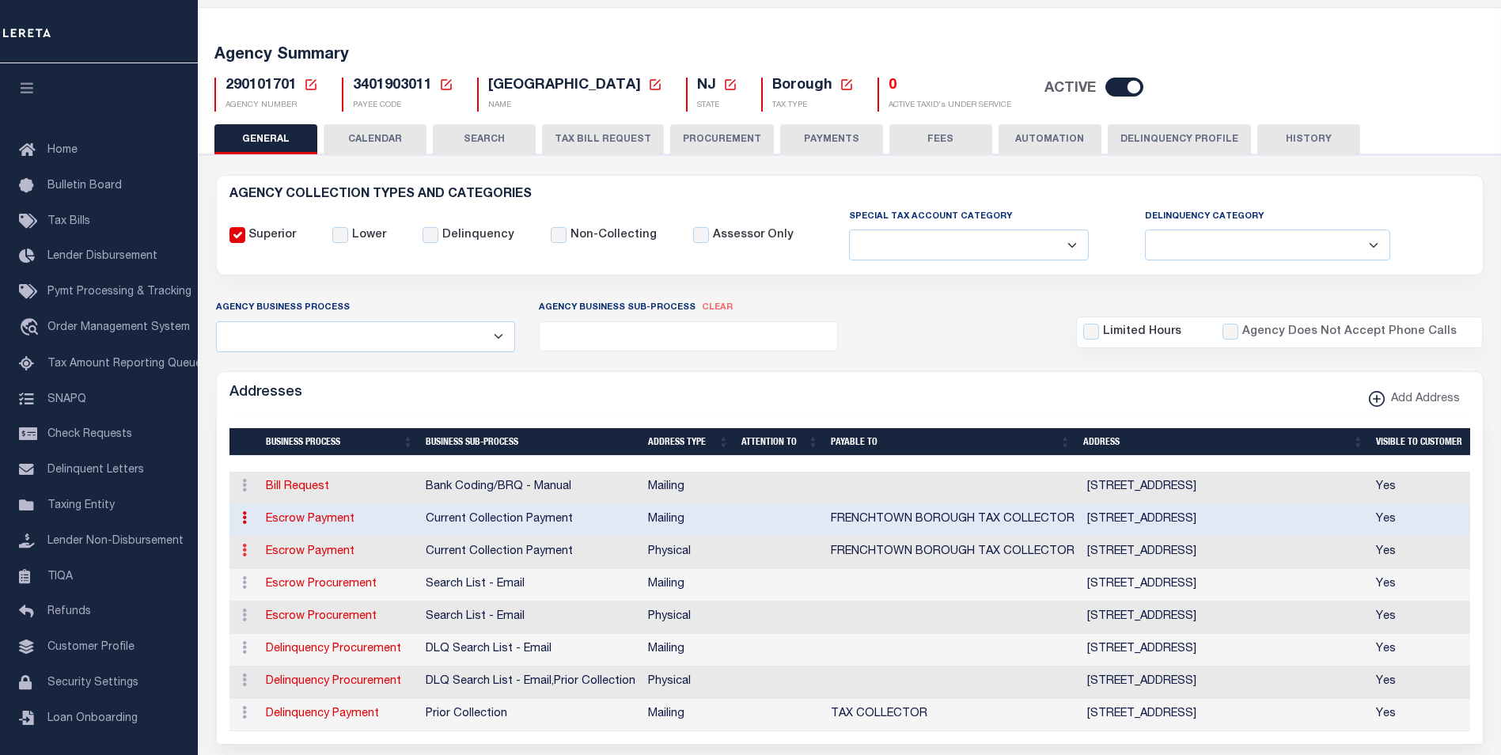
click at [246, 551] on icon at bounding box center [244, 550] width 5 height 13
click at [301, 601] on link "Edit Address" at bounding box center [296, 601] width 119 height 26
select select
select select "1"
checkbox input "false"
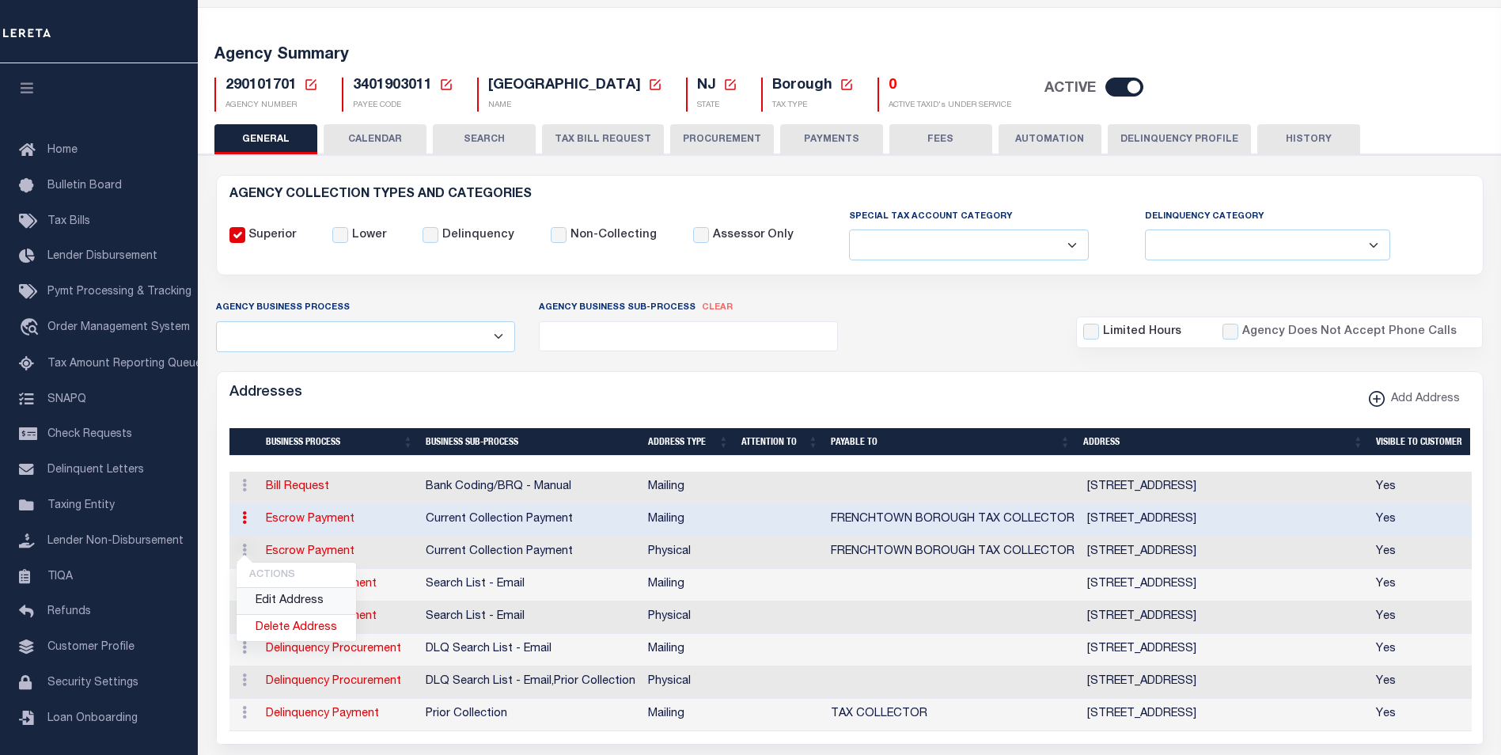
select select
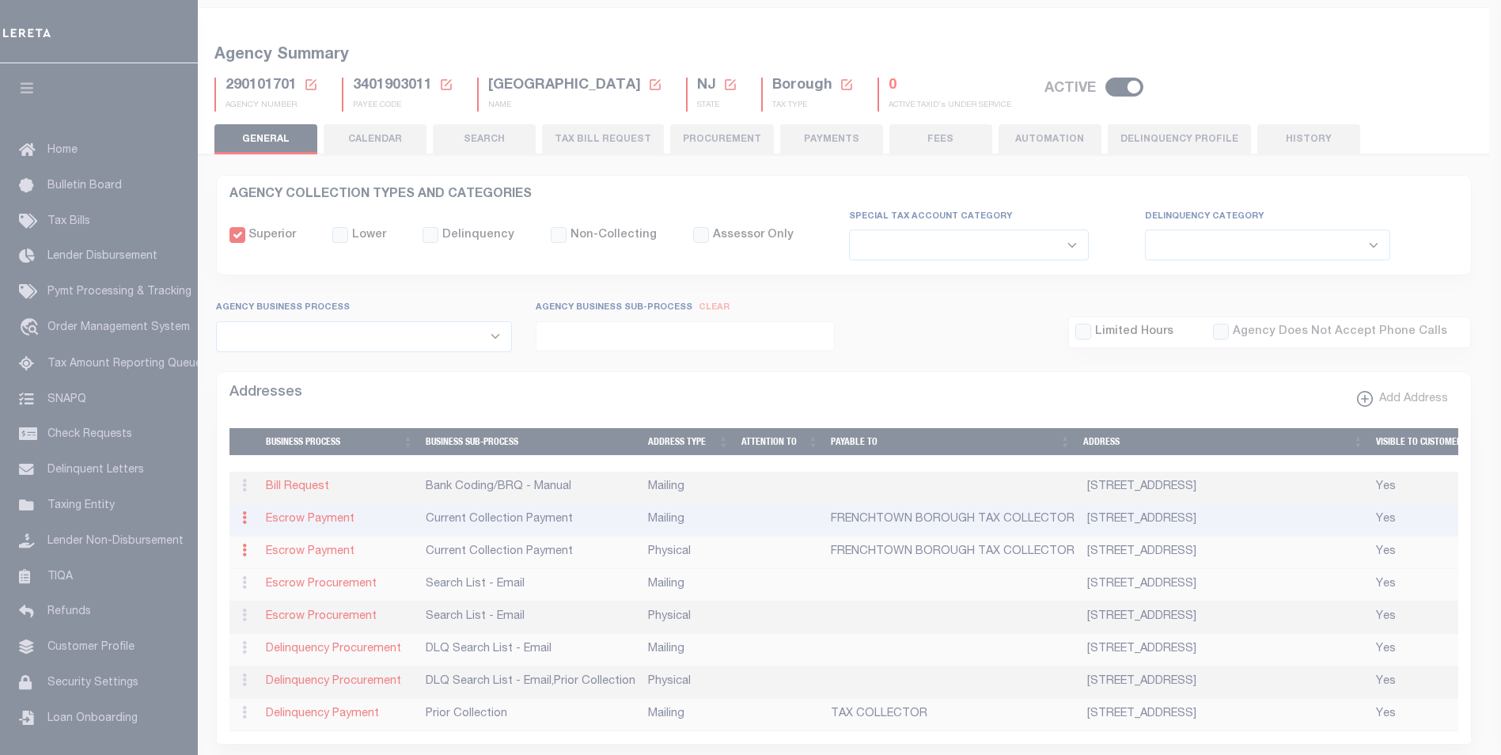
type input "29 SECOND STREET"
type input "FRENCHTOWN"
select select "NJ"
type input "08825"
select select "2"
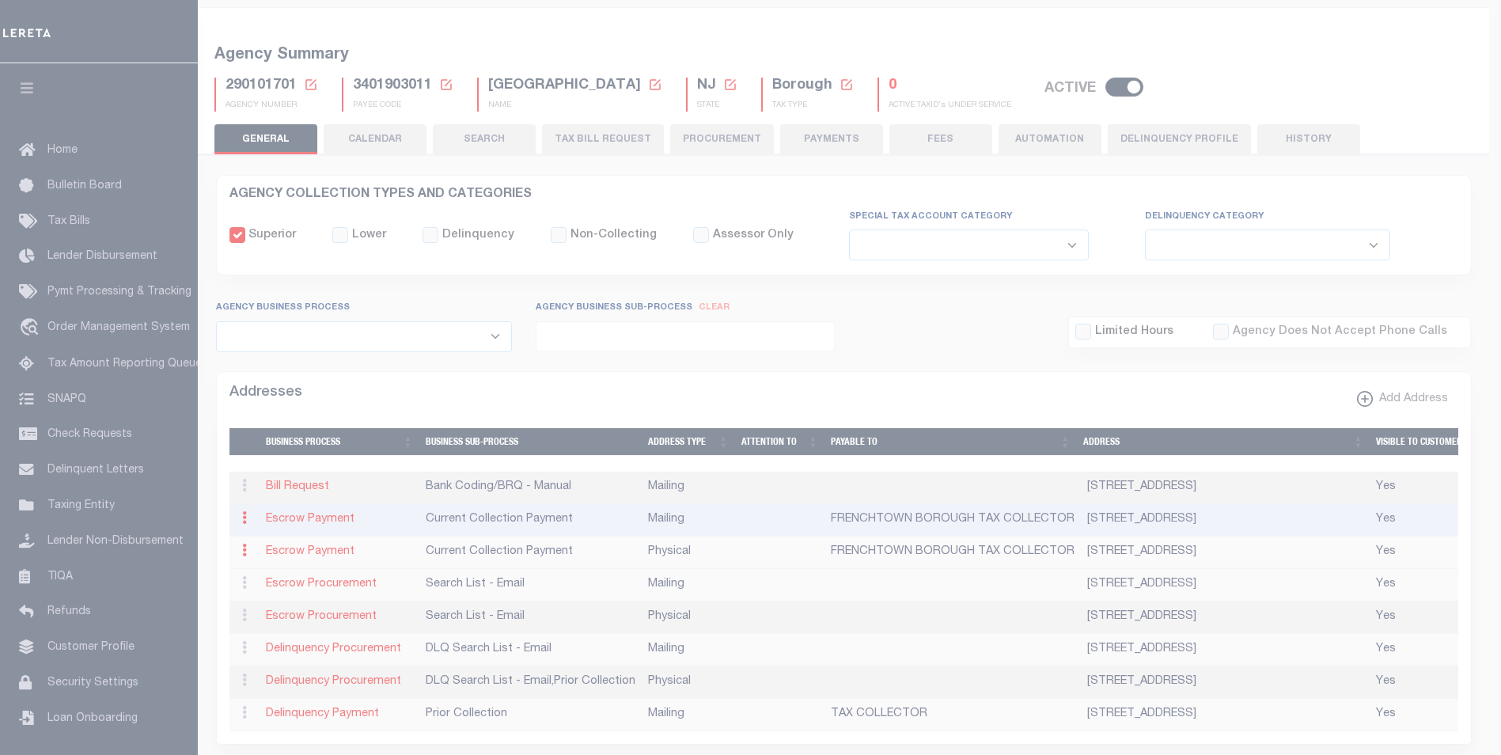
checkbox input "true"
type input "FRENCHTOWN BOROUGH TAX COLLECTOR"
select select "3"
select select "11"
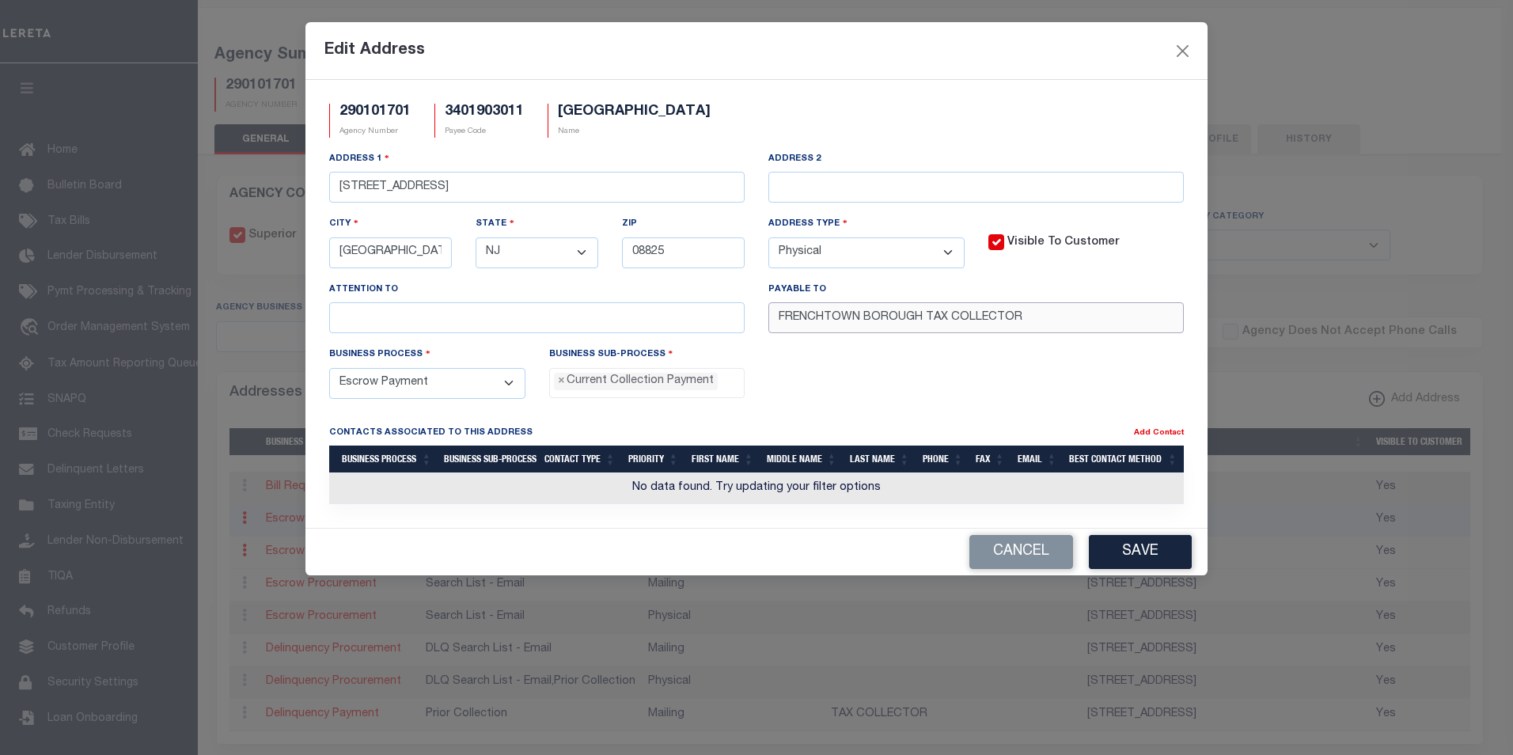
click at [947, 331] on input "FRENCHTOWN BOROUGH TAX COLLECTOR" at bounding box center [975, 317] width 415 height 31
click at [1185, 44] on button "Close" at bounding box center [1183, 50] width 21 height 21
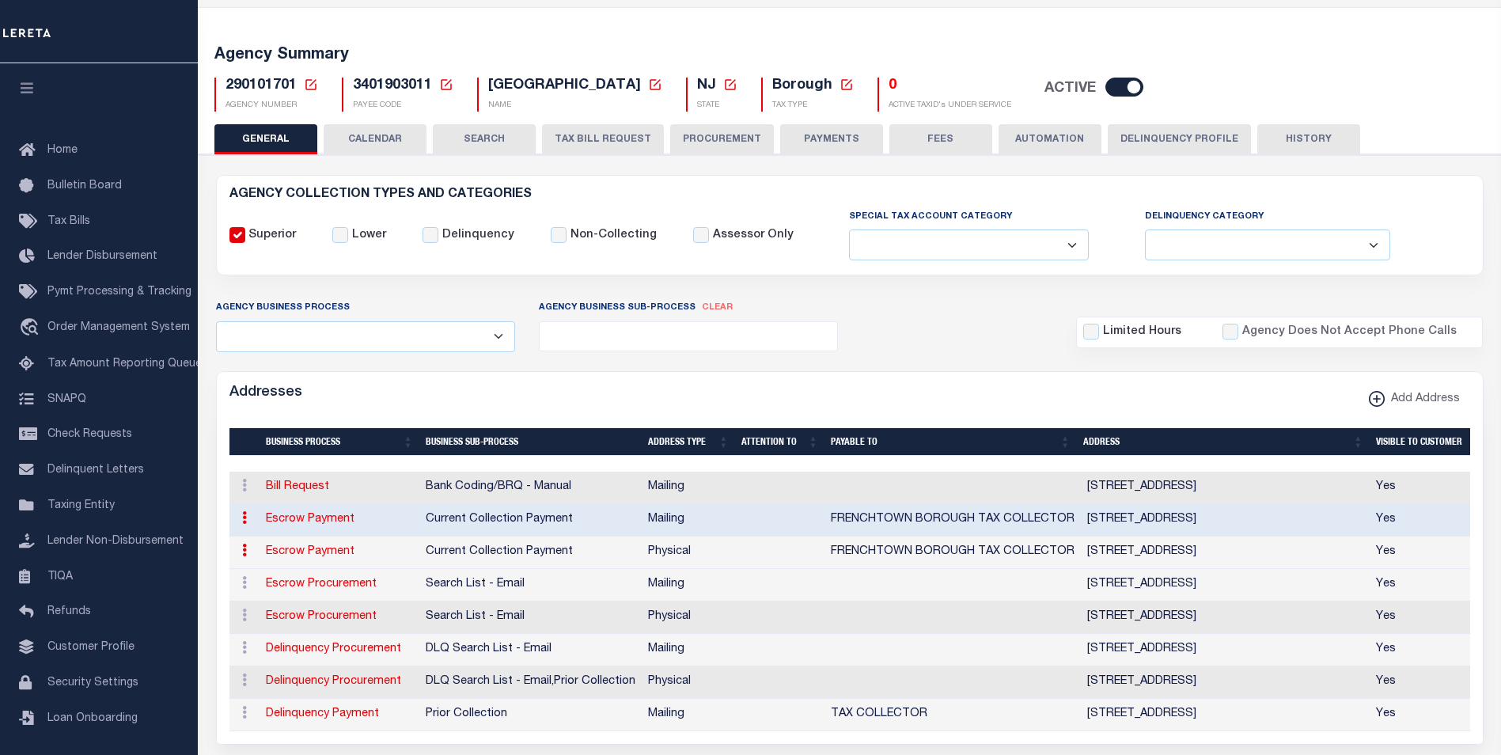
click at [314, 87] on icon at bounding box center [311, 85] width 14 height 14
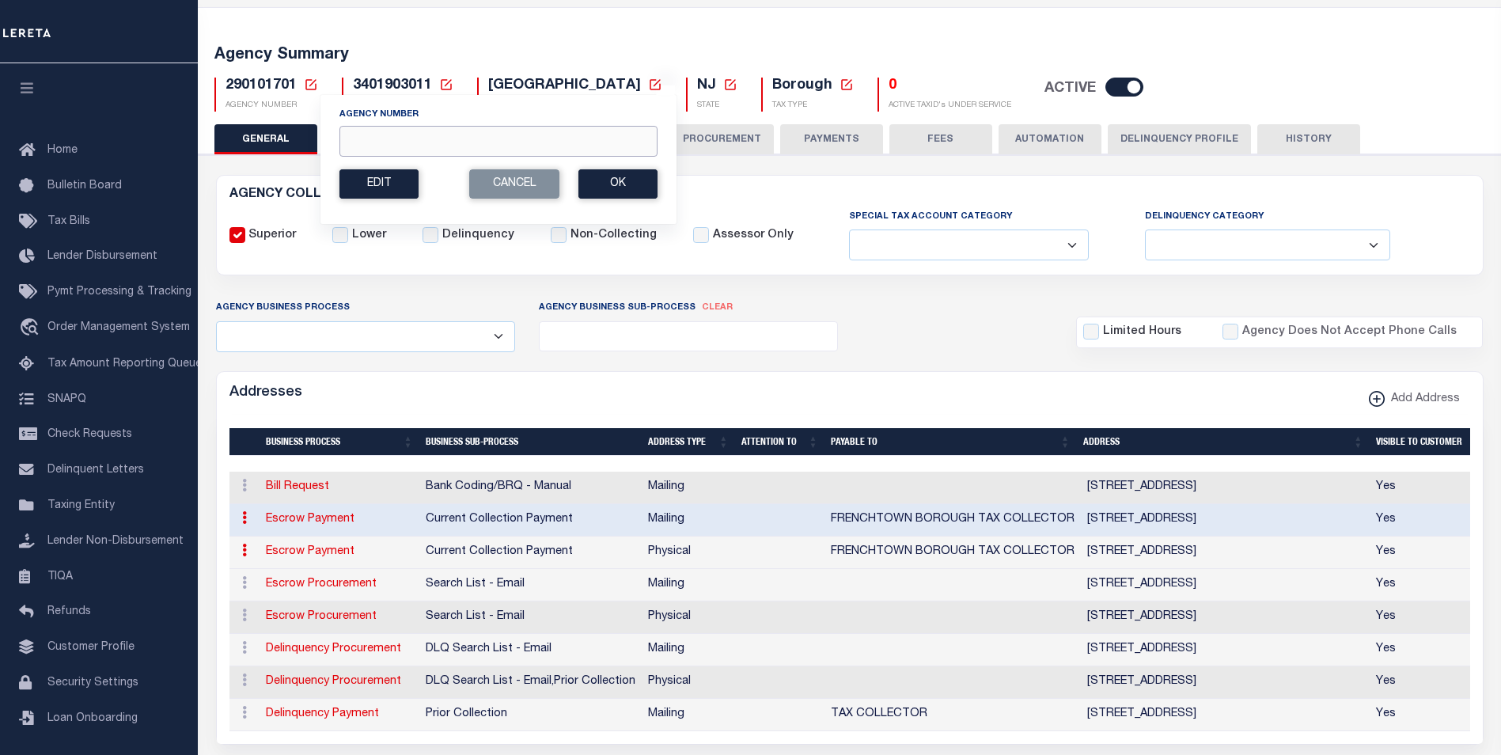
click at [373, 145] on input "Agency Number" at bounding box center [498, 141] width 318 height 31
click at [384, 146] on input "Agency Number" at bounding box center [498, 141] width 318 height 31
paste input "180110217"
type input "180110217"
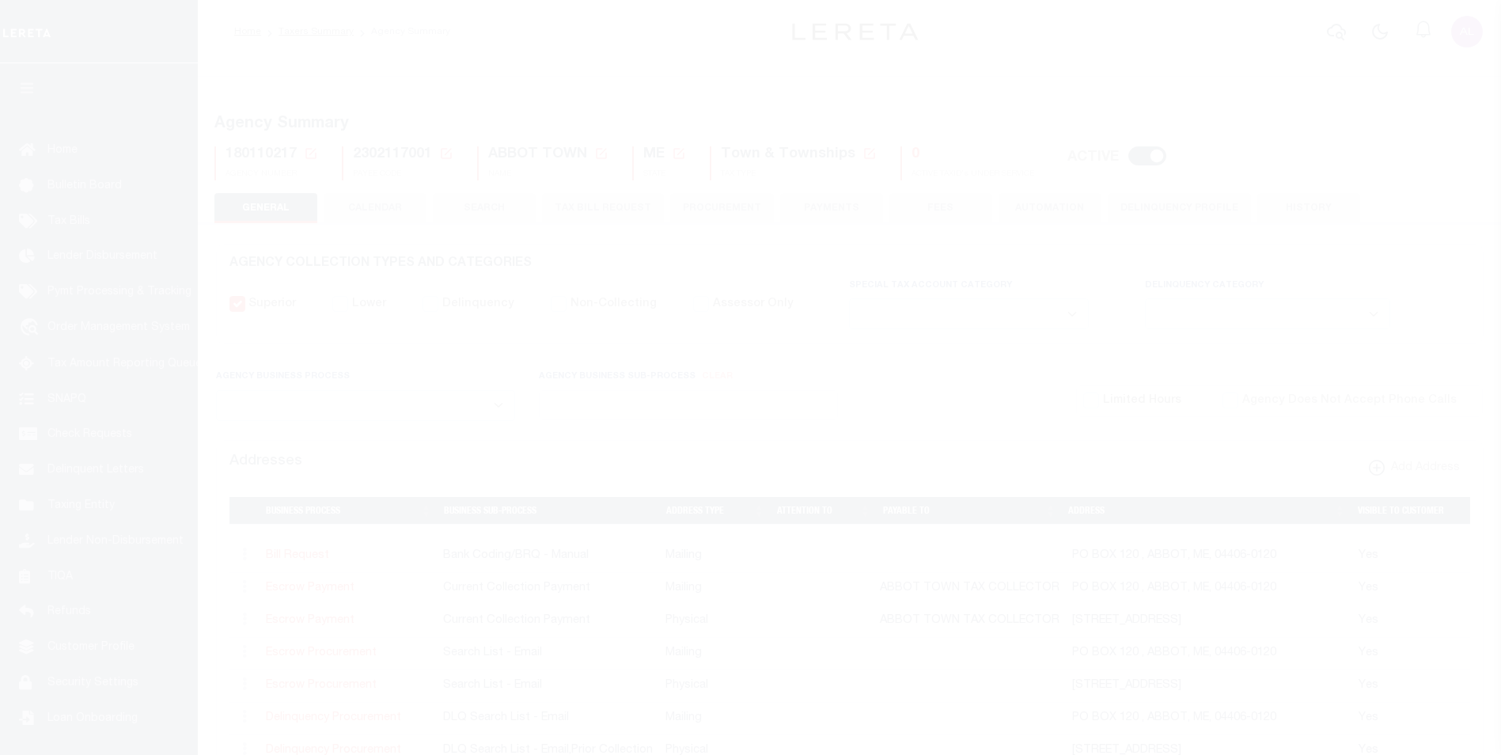
select select
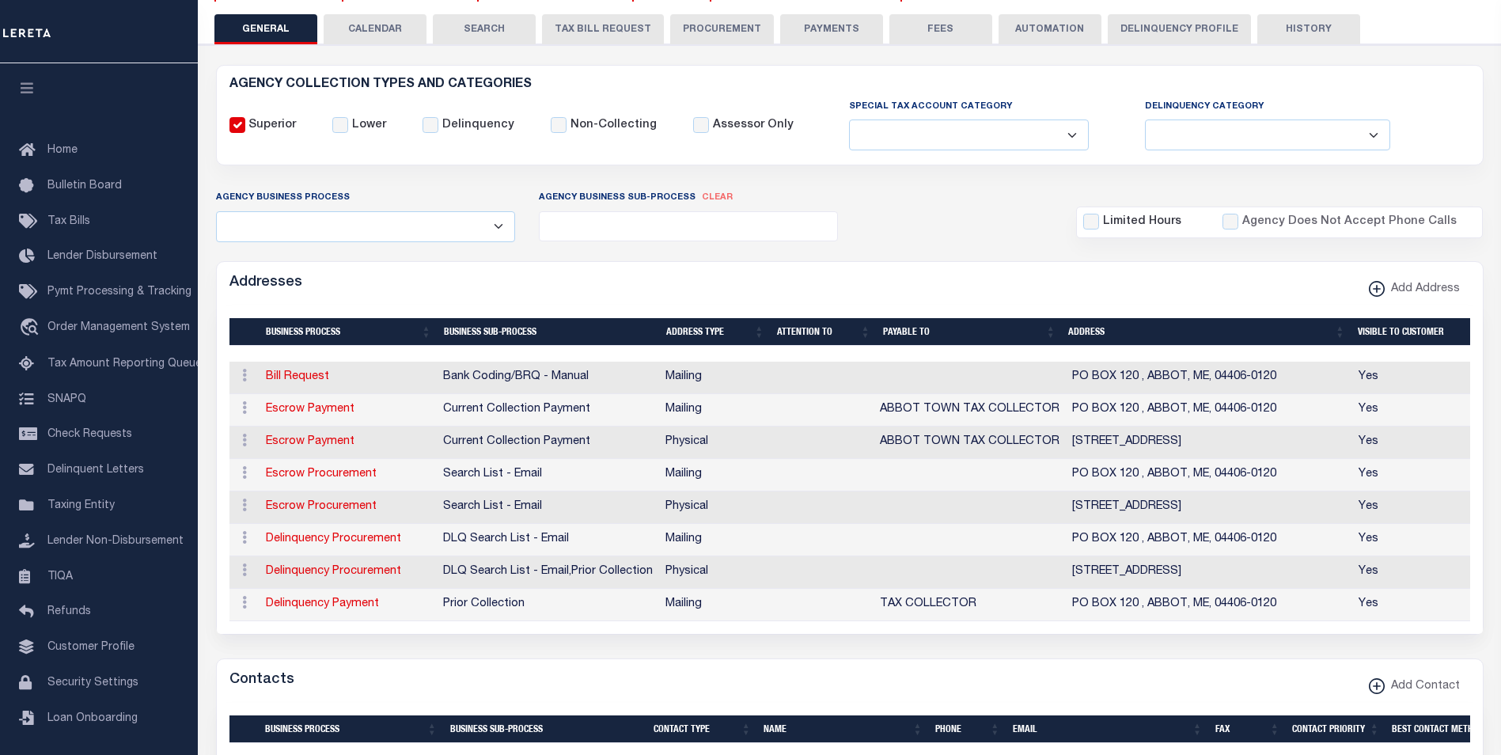
scroll to position [180, 0]
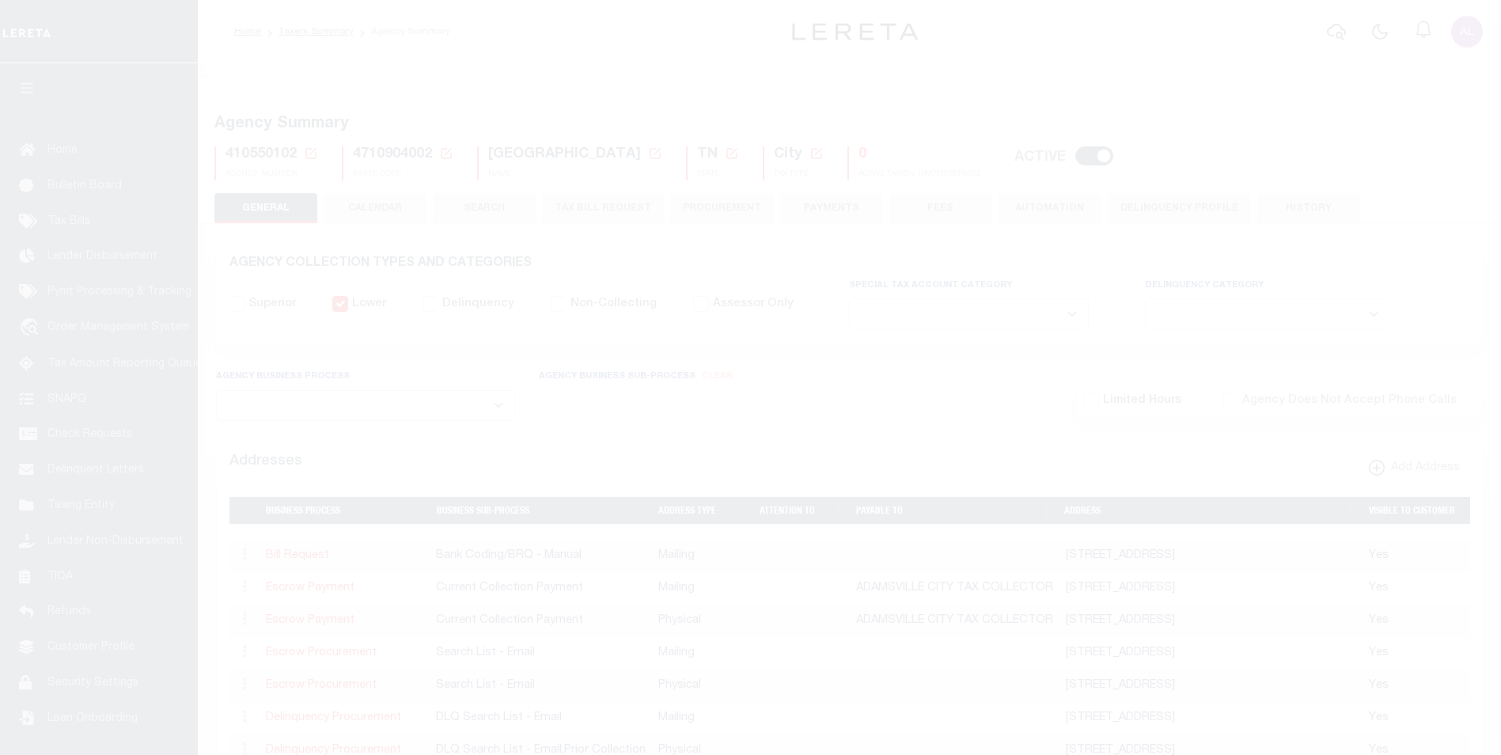
select select
